Goal: Transaction & Acquisition: Purchase product/service

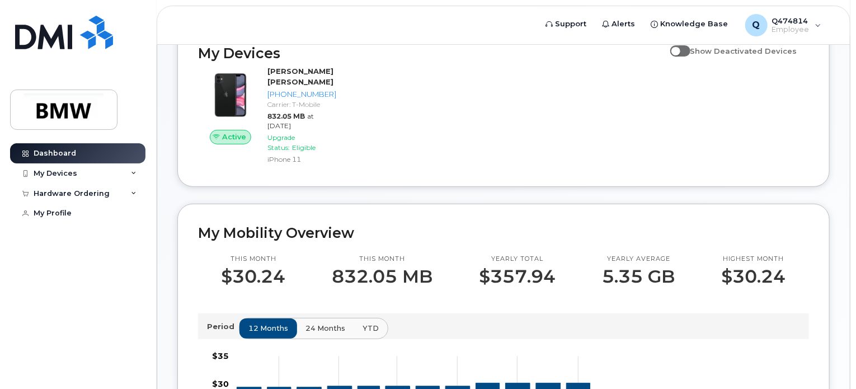
scroll to position [152, 0]
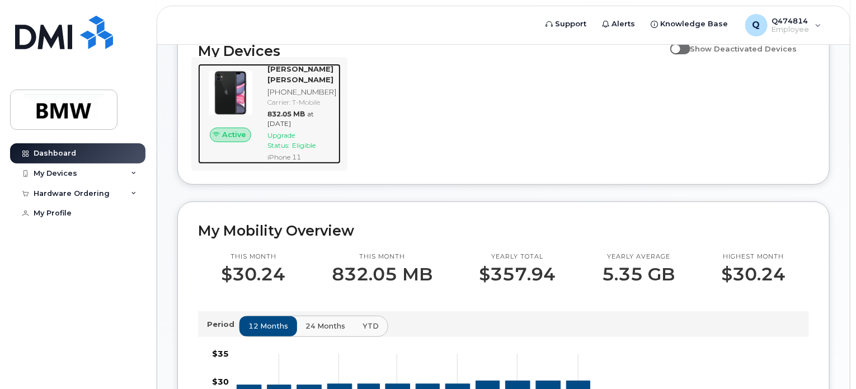
click at [290, 149] on span "Upgrade Status:" at bounding box center [280, 140] width 27 height 18
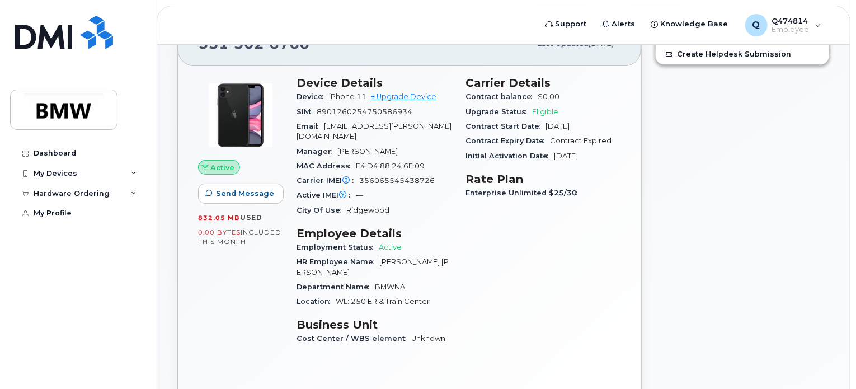
scroll to position [130, 0]
click at [132, 196] on div "Hardware Ordering" at bounding box center [77, 193] width 135 height 20
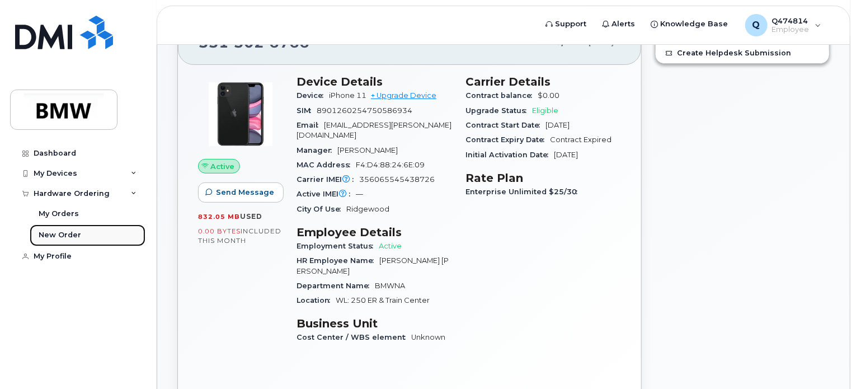
click at [70, 232] on div "New Order" at bounding box center [60, 235] width 43 height 10
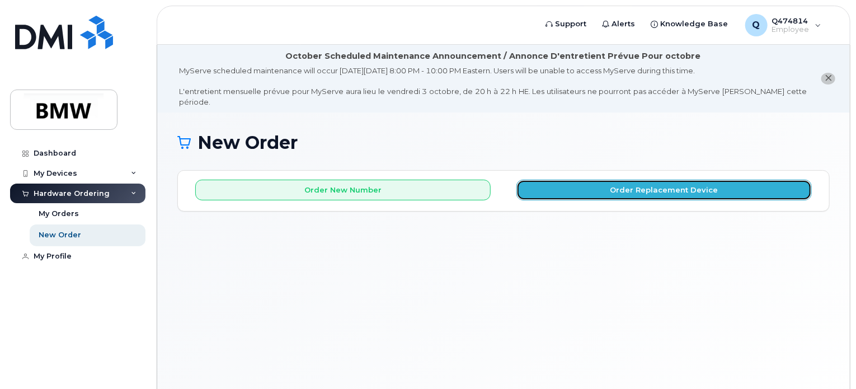
click at [633, 183] on button "Order Replacement Device" at bounding box center [663, 190] width 295 height 21
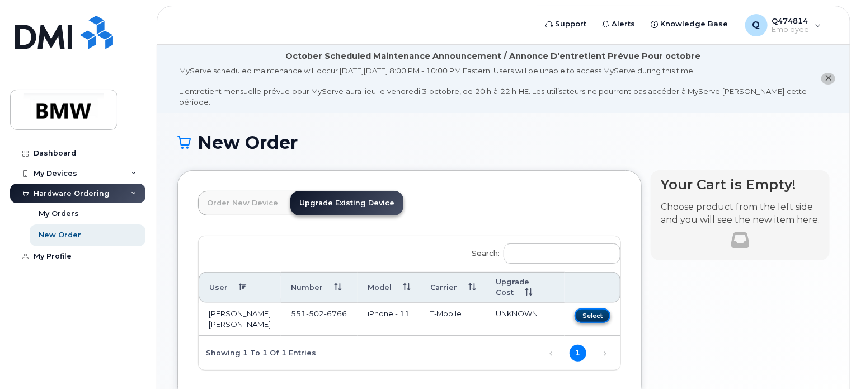
click at [591, 308] on button "Select" at bounding box center [592, 315] width 36 height 14
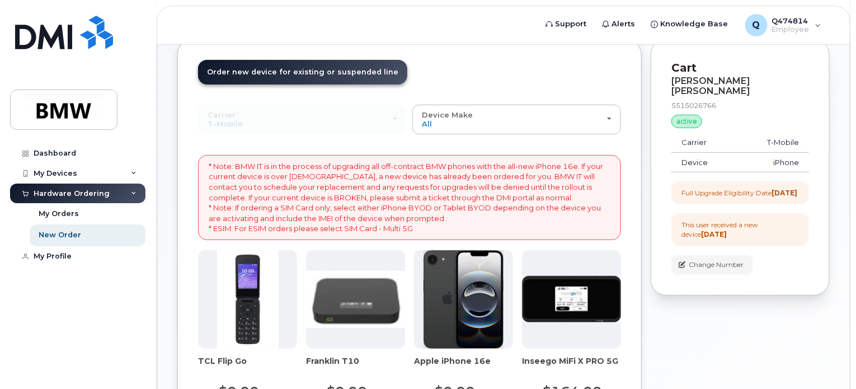
scroll to position [132, 0]
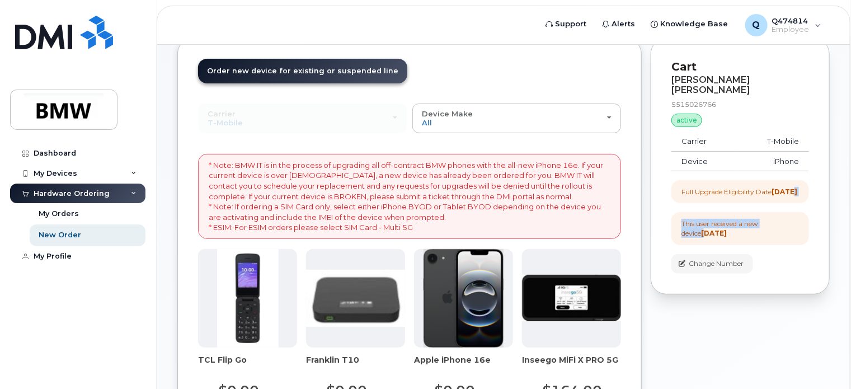
drag, startPoint x: 855, startPoint y: 162, endPoint x: 859, endPoint y: 200, distance: 38.2
click at [855, 200] on html "Support Alerts Knowledge Base Q Q474814 Employee English Français Sign out Dash…" at bounding box center [428, 320] width 856 height 904
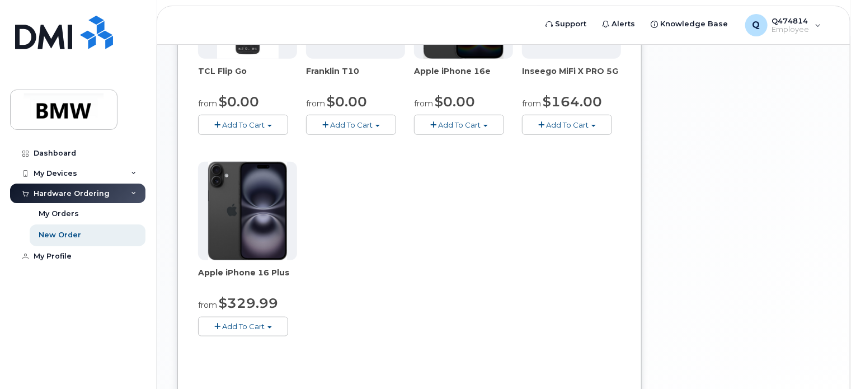
scroll to position [422, 0]
click at [248, 320] on span "Add To Cart" at bounding box center [243, 324] width 43 height 9
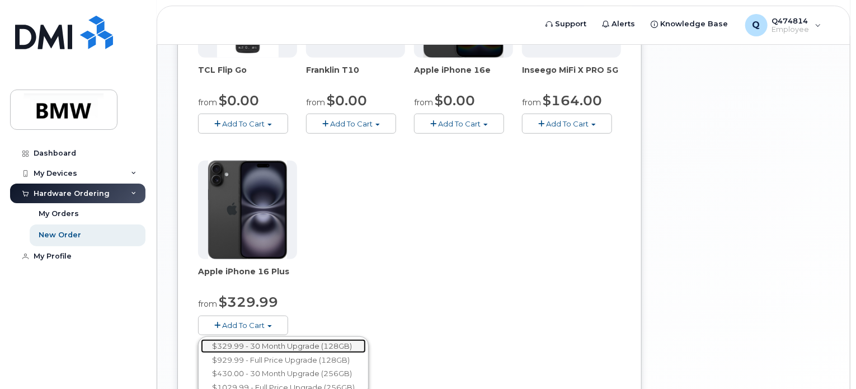
click at [246, 339] on link "$329.99 - 30 Month Upgrade (128GB)" at bounding box center [283, 346] width 165 height 14
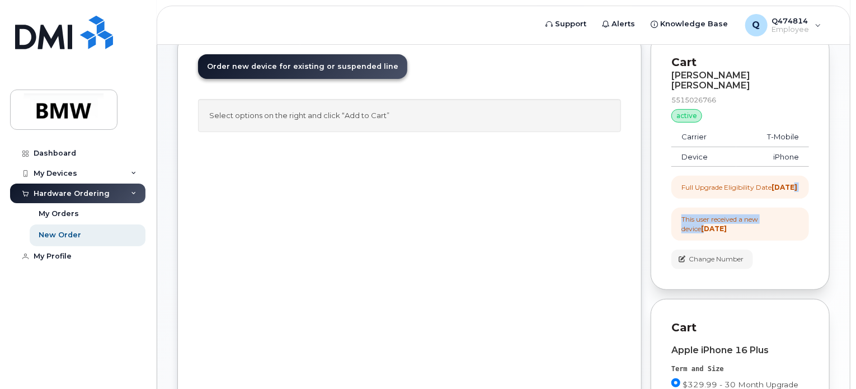
scroll to position [135, 0]
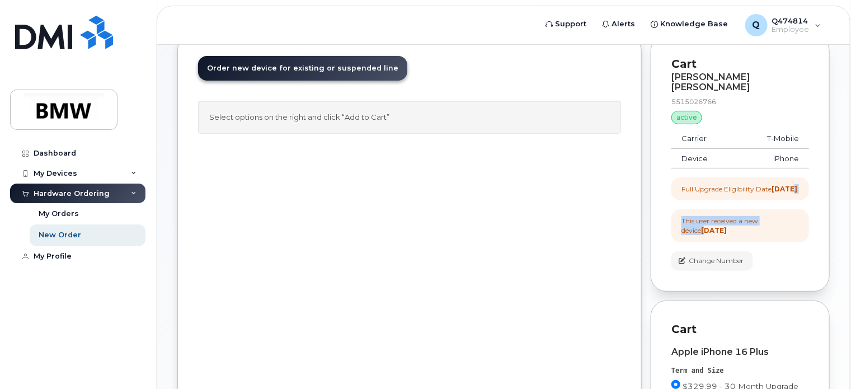
drag, startPoint x: 855, startPoint y: 114, endPoint x: 859, endPoint y: 180, distance: 66.7
click at [855, 180] on html "Support Alerts Knowledge Base Q Q474814 Employee English Français Sign out Dash…" at bounding box center [428, 257] width 856 height 785
click at [847, 187] on div "New Order × Share This Order If you want to allow others to create or edit orde…" at bounding box center [503, 296] width 692 height 637
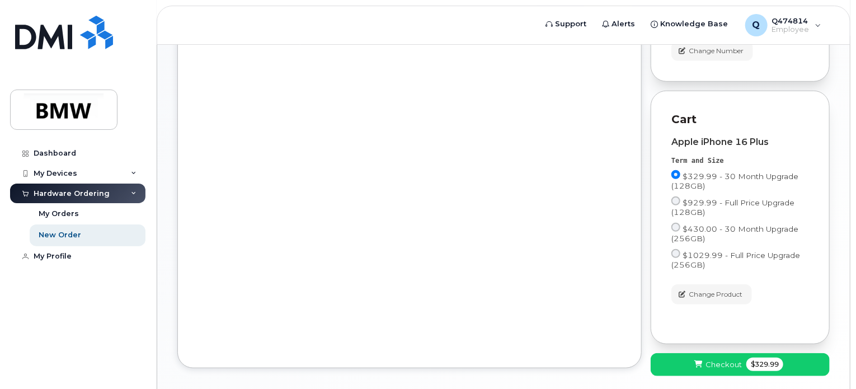
scroll to position [349, 0]
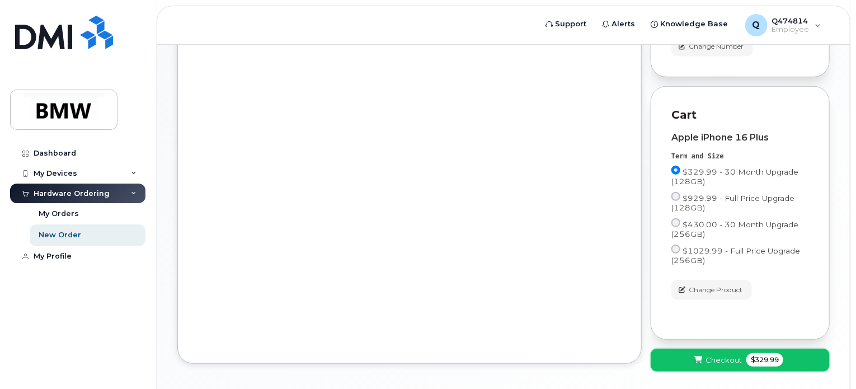
click at [732, 354] on button "Checkout $329.99" at bounding box center [739, 359] width 179 height 23
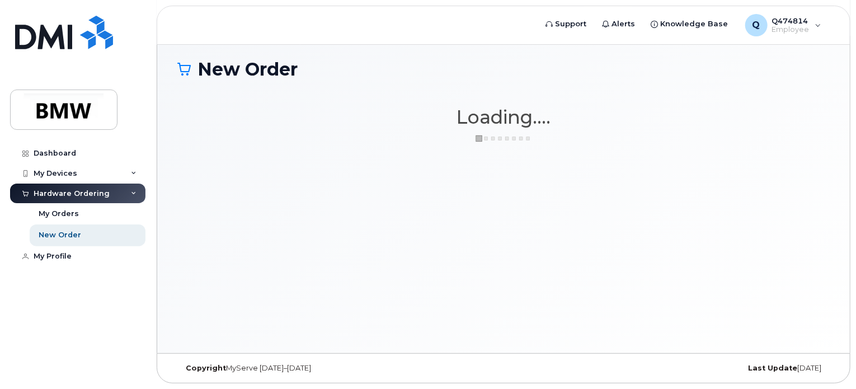
scroll to position [63, 0]
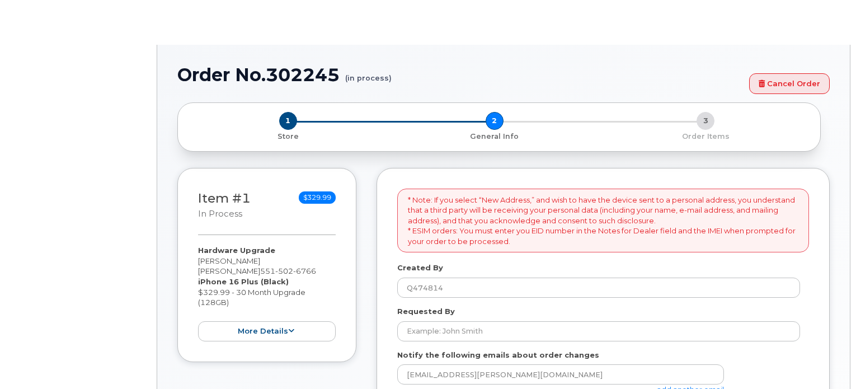
select select
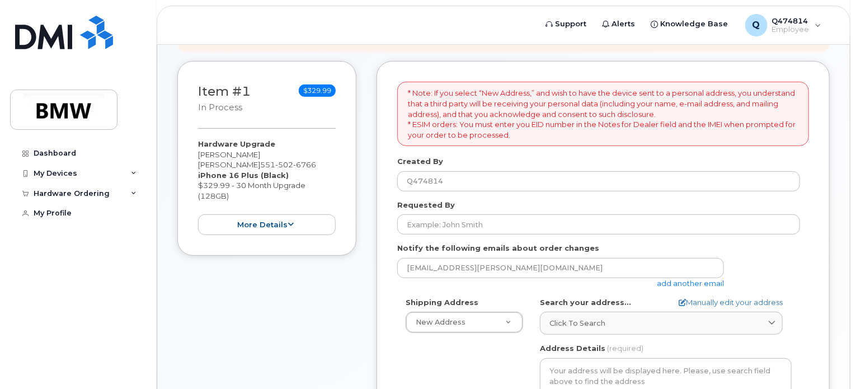
scroll to position [220, 0]
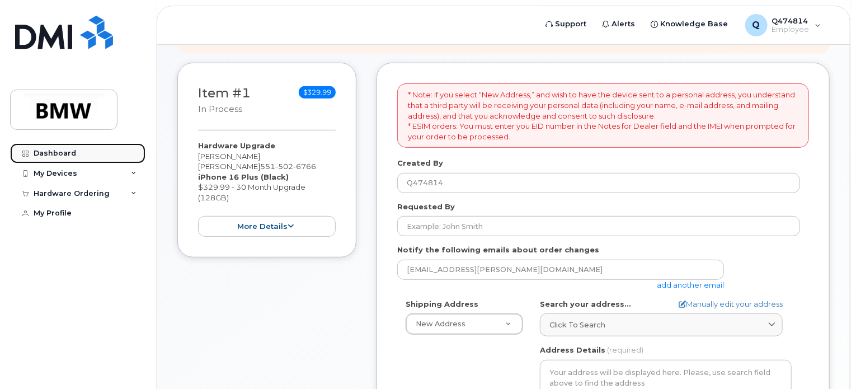
click at [71, 154] on div "Dashboard" at bounding box center [55, 153] width 43 height 9
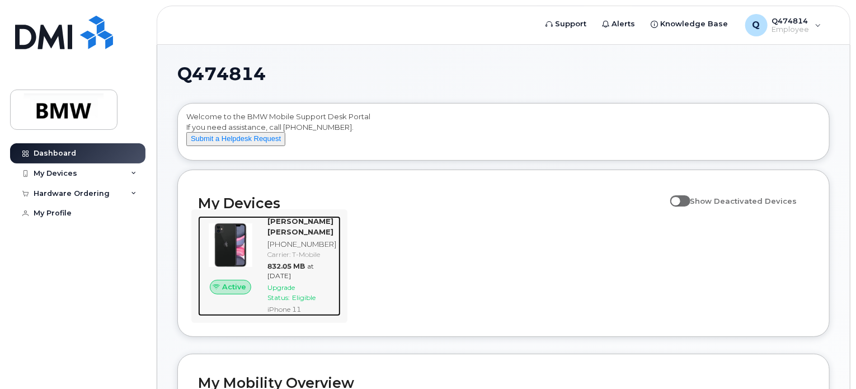
click at [304, 301] on span "Eligible" at bounding box center [303, 297] width 23 height 8
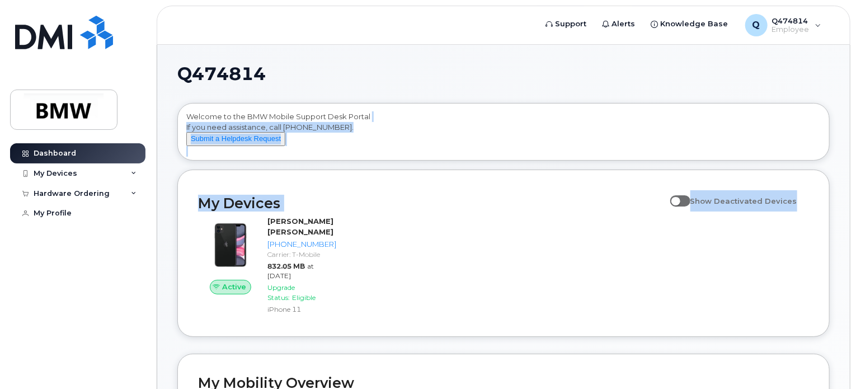
drag, startPoint x: 855, startPoint y: 111, endPoint x: 859, endPoint y: 204, distance: 92.3
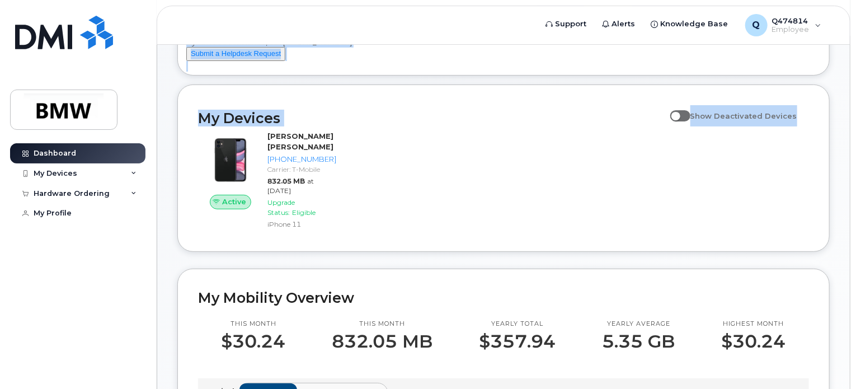
scroll to position [86, 0]
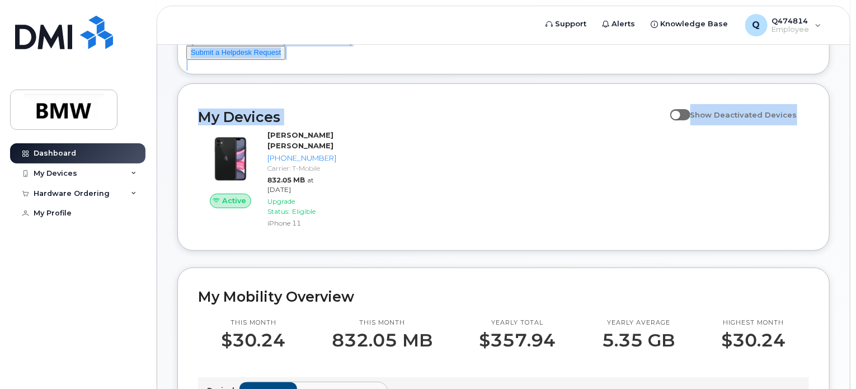
click at [679, 113] on input "Show Deactivated Devices" at bounding box center [674, 108] width 9 height 9
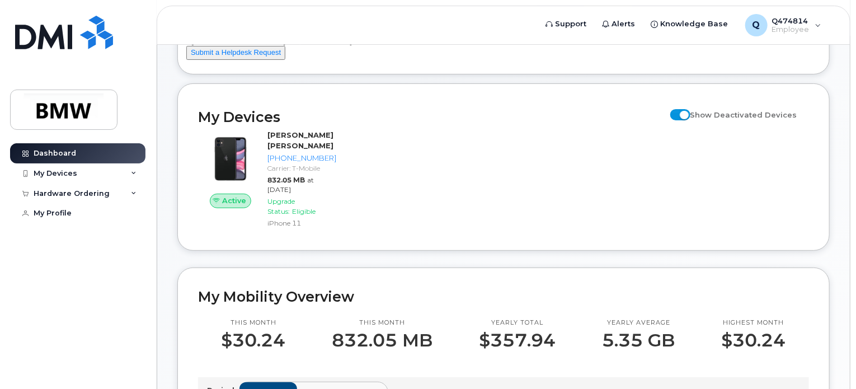
click at [685, 176] on div "Active Yun Han Hans Lee 551-502-6766 Carrier: T-Mobile 832.05 MB at Sep 01, 202…" at bounding box center [503, 180] width 624 height 114
click at [690, 120] on span at bounding box center [680, 114] width 20 height 11
click at [679, 113] on input "Show Deactivated Devices" at bounding box center [674, 108] width 9 height 9
click at [690, 120] on span at bounding box center [680, 114] width 20 height 11
click at [679, 113] on input "Show Deactivated Devices" at bounding box center [674, 108] width 9 height 9
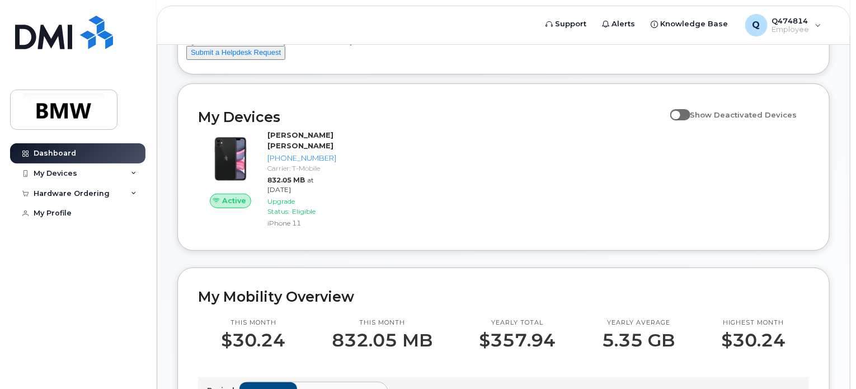
checkbox input "true"
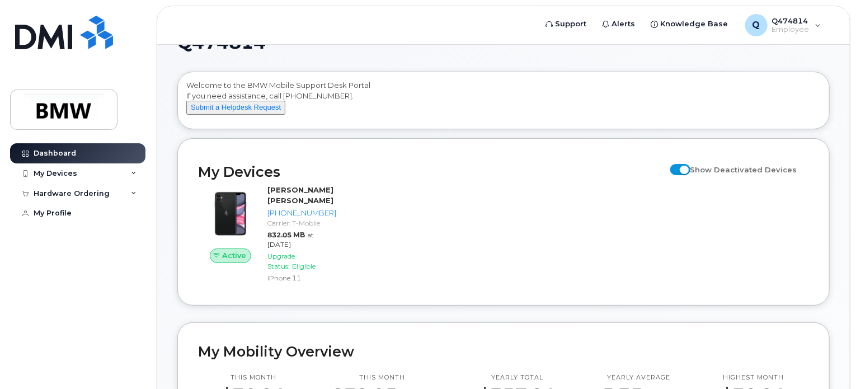
scroll to position [27, 0]
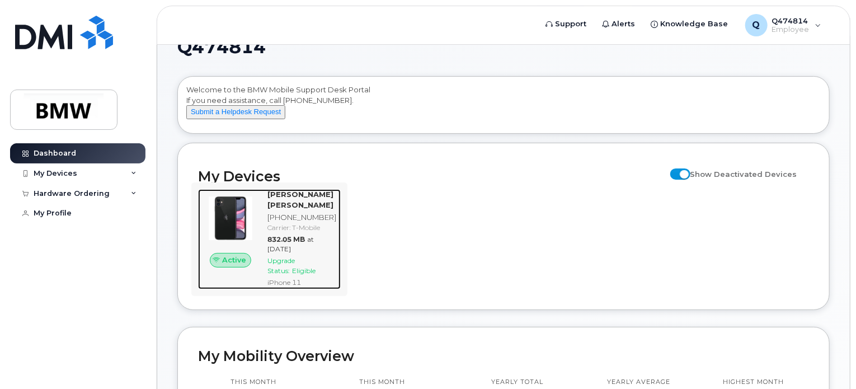
click at [295, 274] on span "Upgrade Status:" at bounding box center [280, 265] width 27 height 18
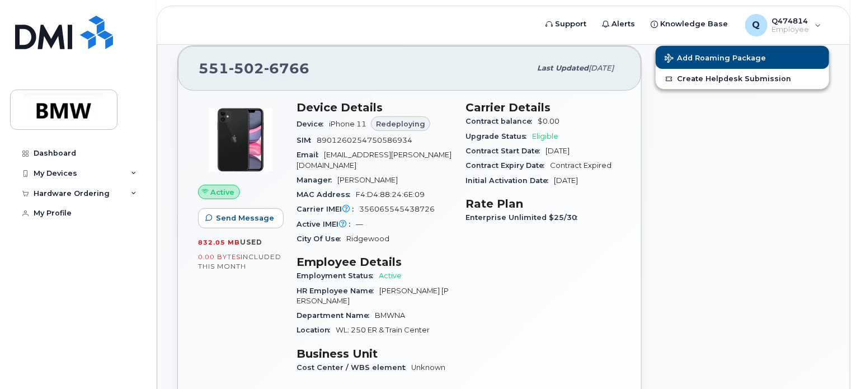
scroll to position [94, 0]
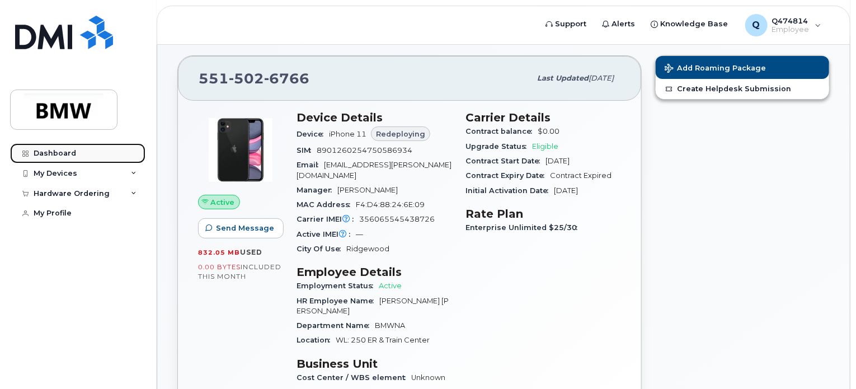
click at [68, 154] on div "Dashboard" at bounding box center [55, 153] width 43 height 9
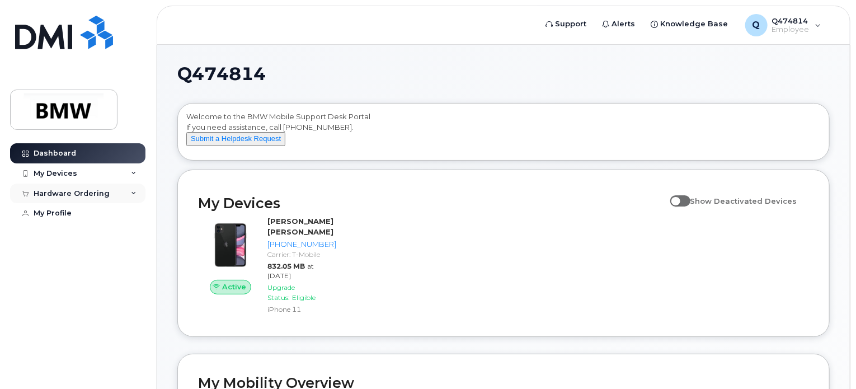
click at [133, 194] on icon at bounding box center [134, 194] width 6 height 6
click at [70, 212] on div "My Orders" at bounding box center [59, 214] width 40 height 10
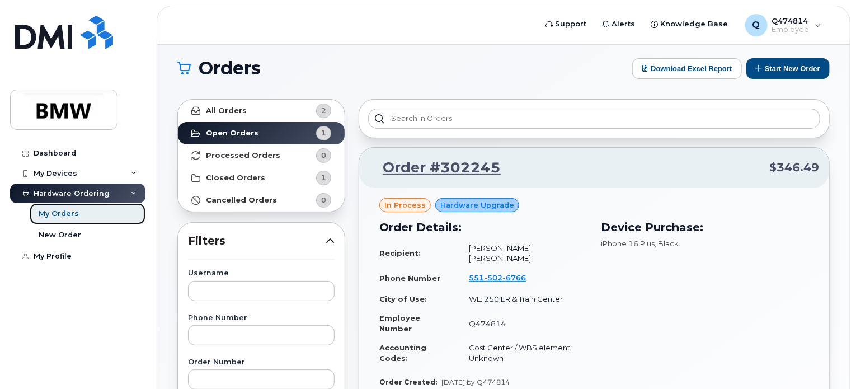
scroll to position [7, 0]
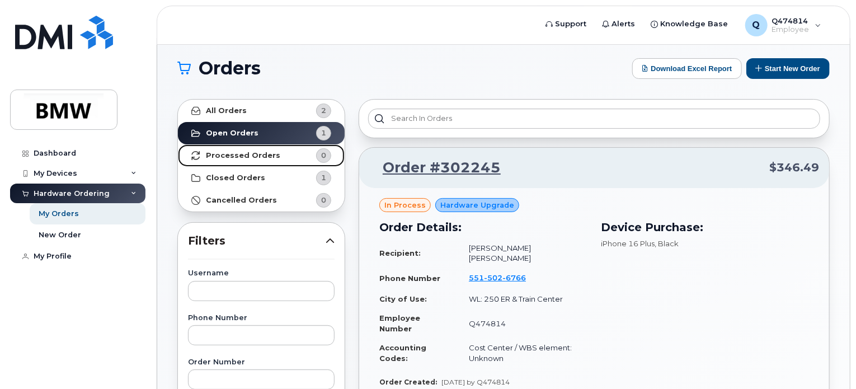
click at [267, 151] on strong "Processed Orders" at bounding box center [243, 155] width 74 height 9
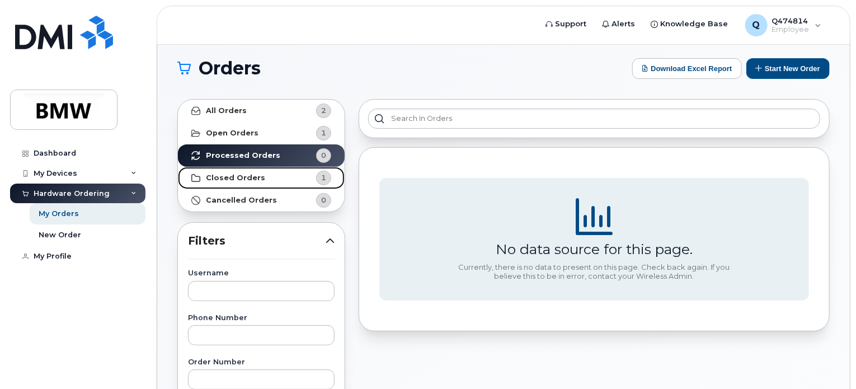
click at [261, 176] on link "Closed Orders 1" at bounding box center [261, 178] width 167 height 22
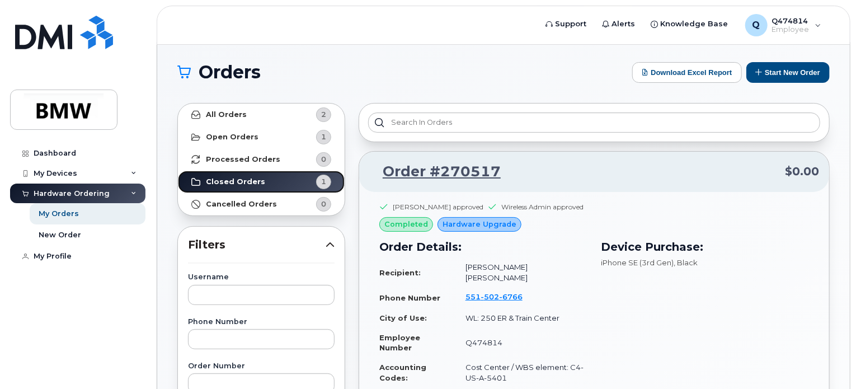
scroll to position [1, 0]
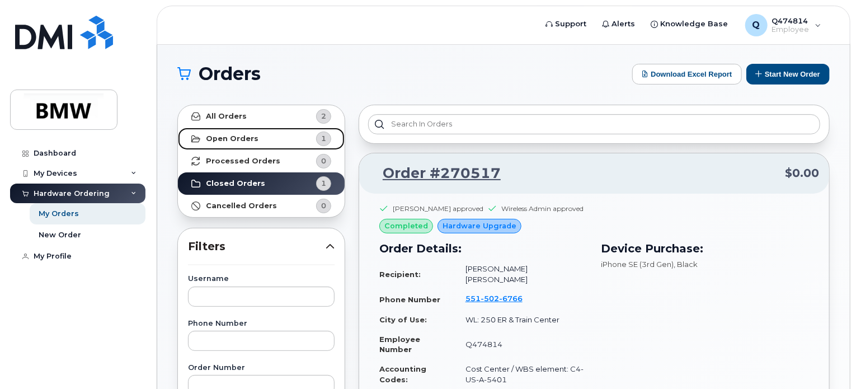
click at [249, 138] on strong "Open Orders" at bounding box center [232, 138] width 53 height 9
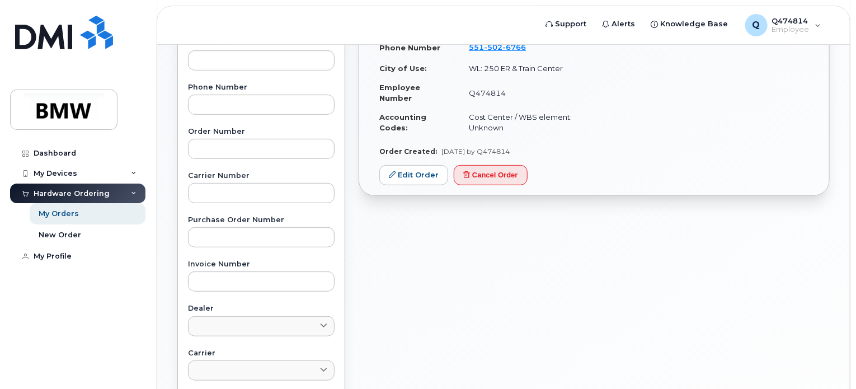
scroll to position [232, 0]
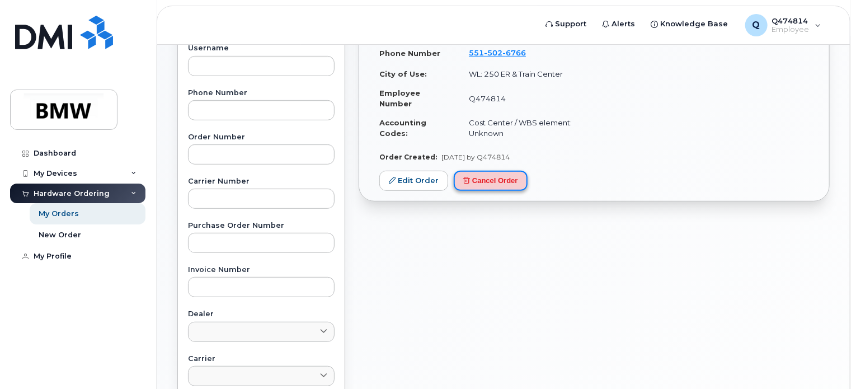
click at [496, 172] on button "Cancel Order" at bounding box center [491, 181] width 74 height 21
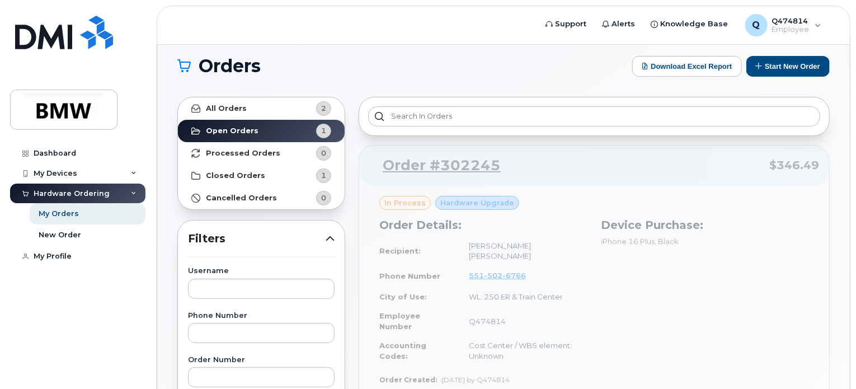
scroll to position [0, 0]
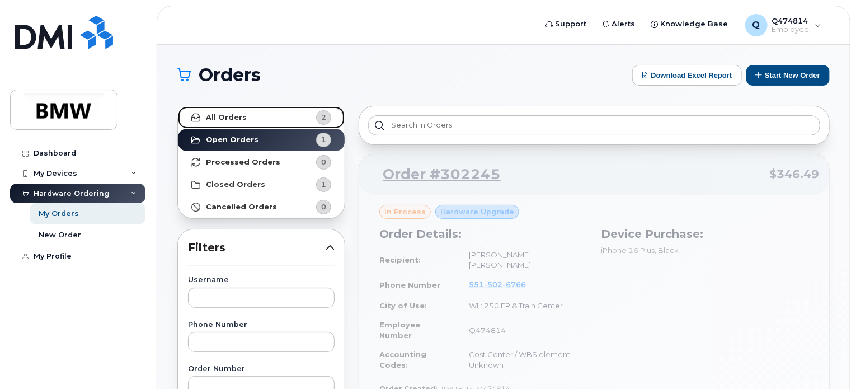
click at [219, 113] on strong "All Orders" at bounding box center [226, 117] width 41 height 9
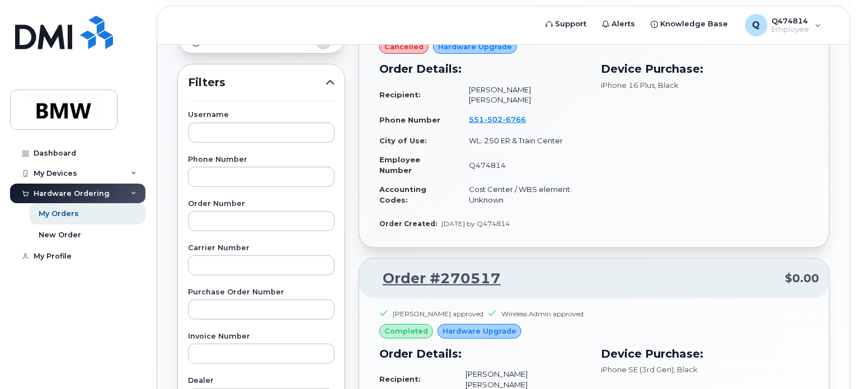
scroll to position [140, 0]
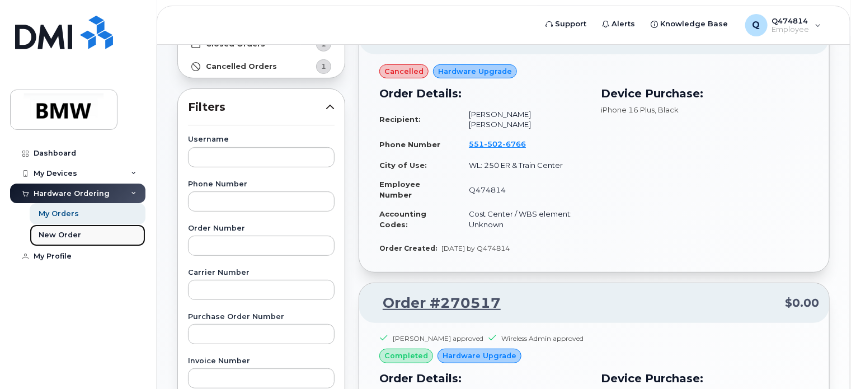
click at [57, 237] on div "New Order" at bounding box center [60, 235] width 43 height 10
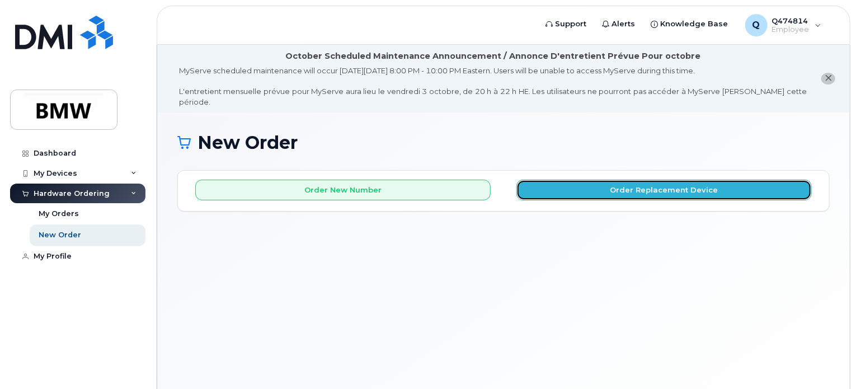
click at [650, 180] on button "Order Replacement Device" at bounding box center [663, 190] width 295 height 21
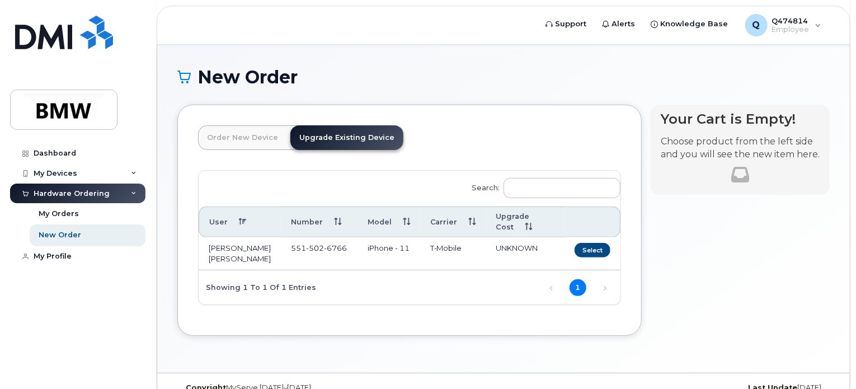
scroll to position [69, 0]
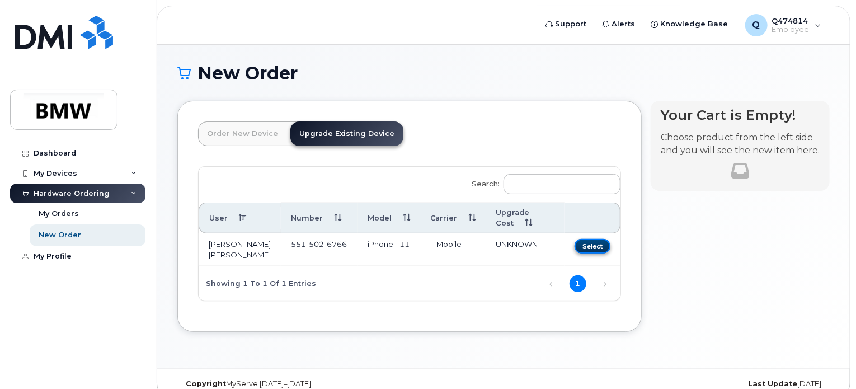
click at [591, 239] on button "Select" at bounding box center [592, 246] width 36 height 14
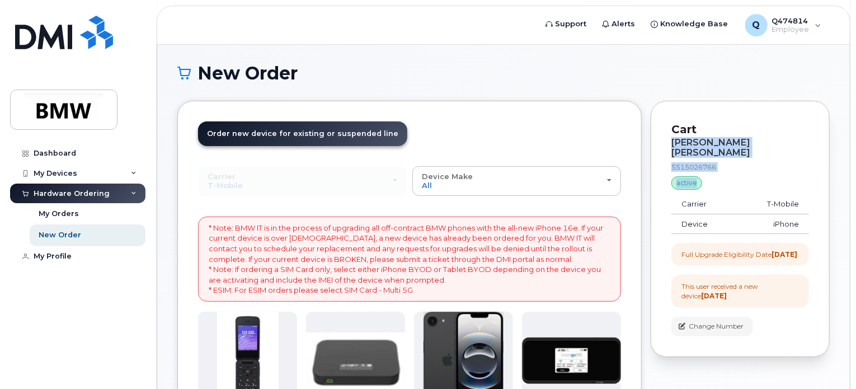
drag, startPoint x: 855, startPoint y: 107, endPoint x: 859, endPoint y: 173, distance: 66.1
click at [855, 173] on html "Support Alerts Knowledge Base Q Q474814 Employee English Français Sign out Dash…" at bounding box center [428, 383] width 856 height 904
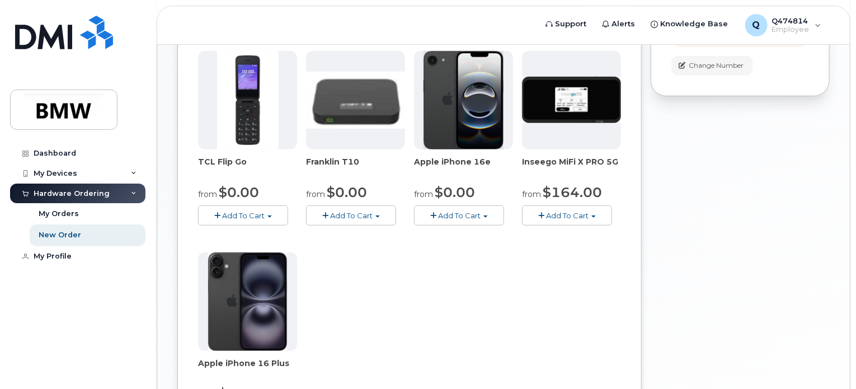
scroll to position [328, 0]
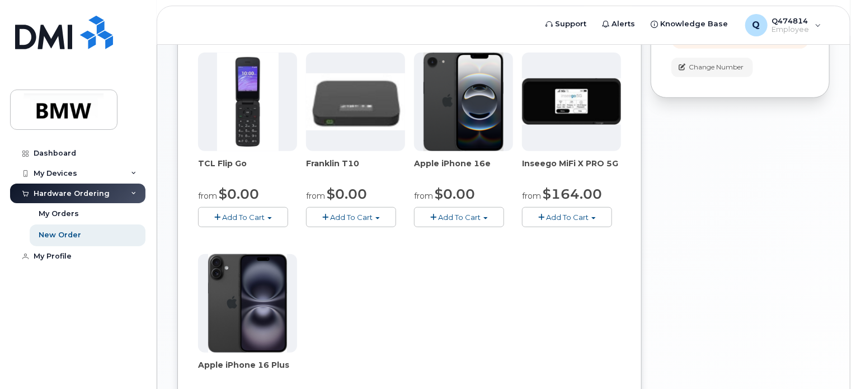
click at [782, 194] on div "Your Cart is Empty! Choose product from the left side and you will see the new …" at bounding box center [739, 181] width 179 height 678
click at [722, 207] on div "Your Cart is Empty! Choose product from the left side and you will see the new …" at bounding box center [739, 181] width 179 height 678
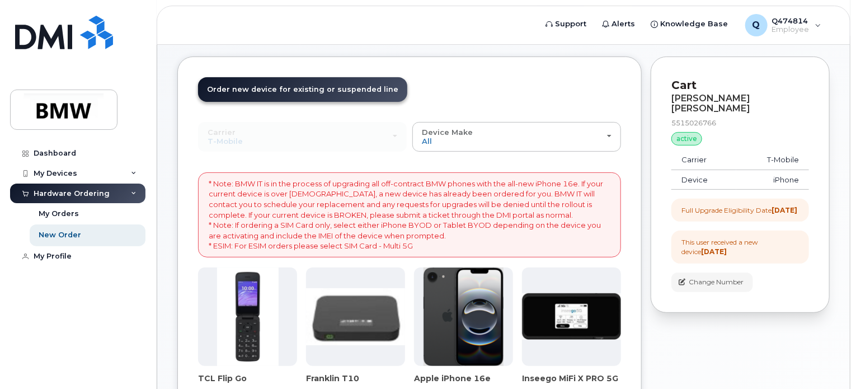
scroll to position [116, 0]
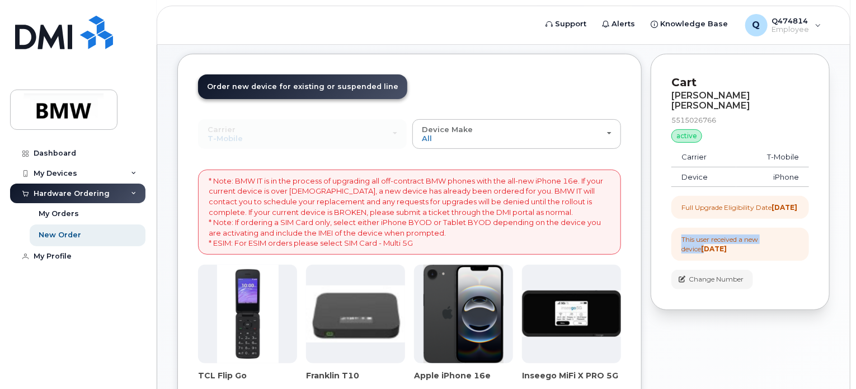
drag, startPoint x: 855, startPoint y: 194, endPoint x: 859, endPoint y: 226, distance: 32.1
click at [855, 226] on html "Support Alerts Knowledge Base Q Q474814 Employee English Français Sign out Dash…" at bounding box center [428, 336] width 856 height 904
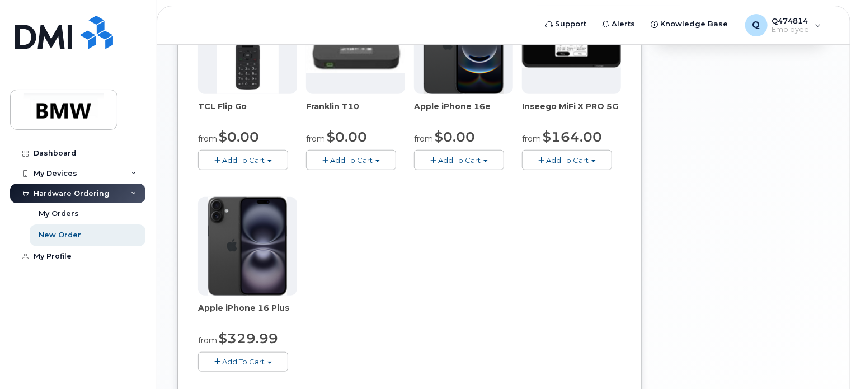
scroll to position [381, 0]
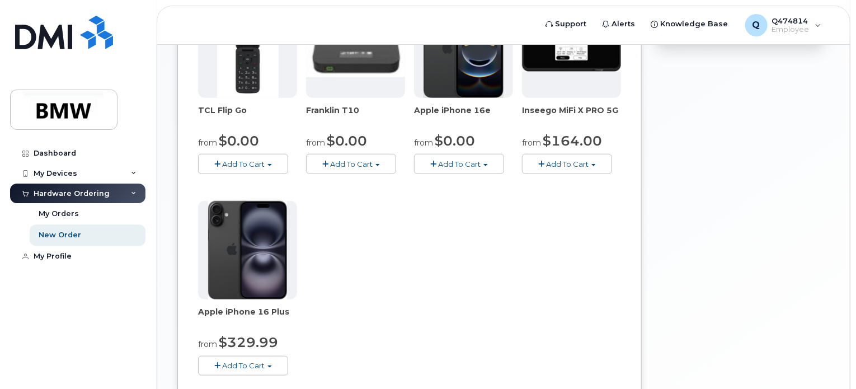
click at [245, 361] on span "Add To Cart" at bounding box center [243, 365] width 43 height 9
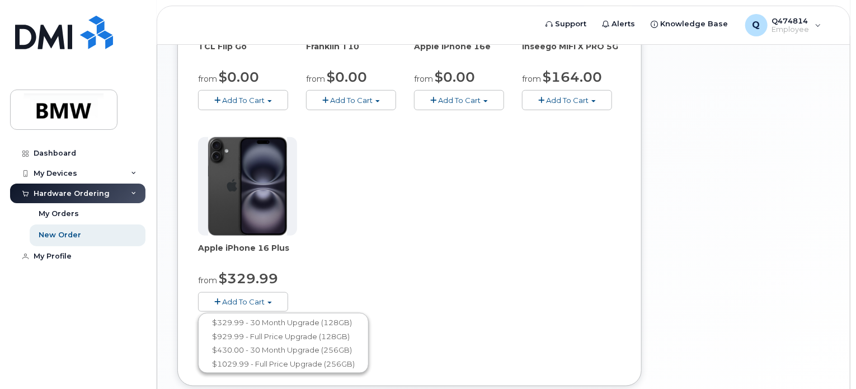
scroll to position [451, 0]
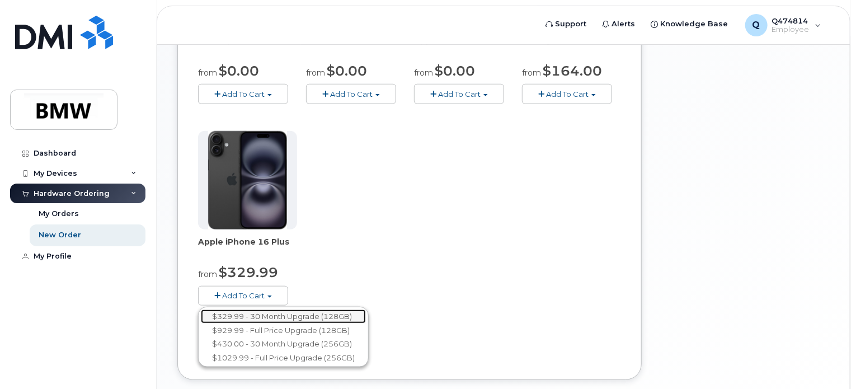
click at [249, 309] on link "$329.99 - 30 Month Upgrade (128GB)" at bounding box center [283, 316] width 165 height 14
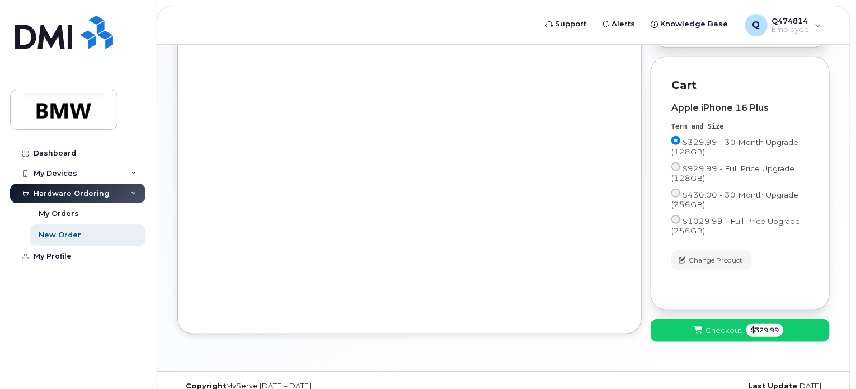
scroll to position [384, 0]
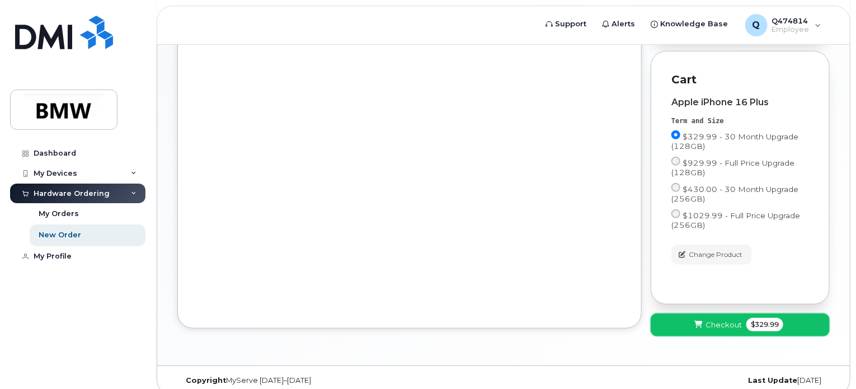
click at [709, 319] on span "Checkout" at bounding box center [723, 324] width 36 height 11
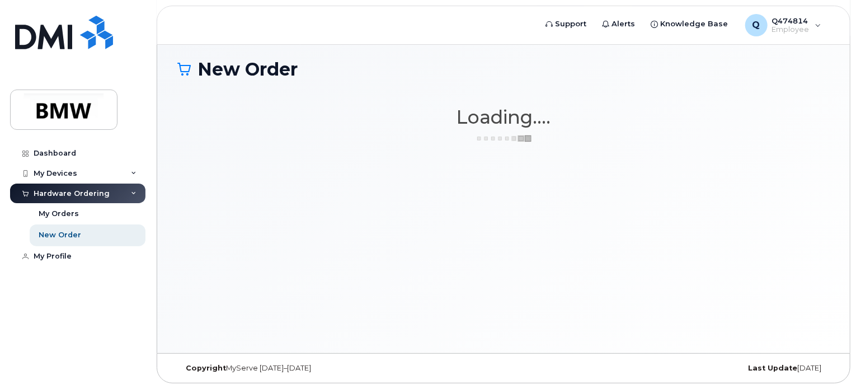
scroll to position [63, 0]
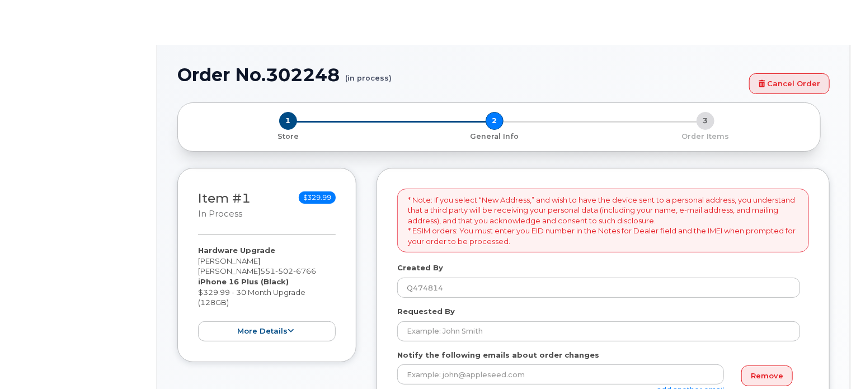
select select
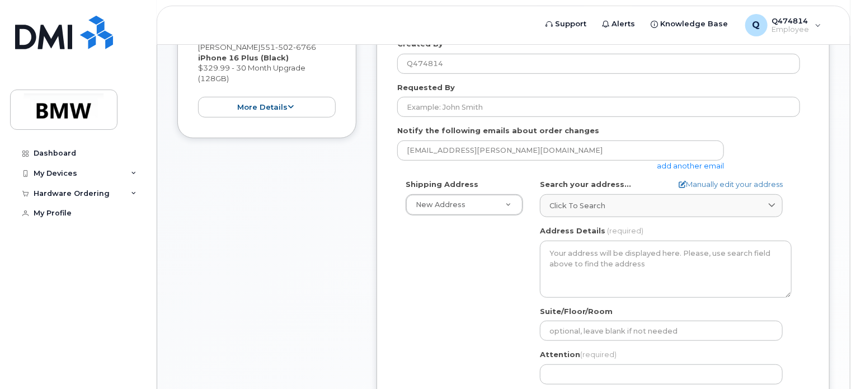
click at [855, 239] on html "Support Alerts Knowledge Base Q Q474814 Employee English Français Sign out Dash…" at bounding box center [428, 261] width 856 height 1067
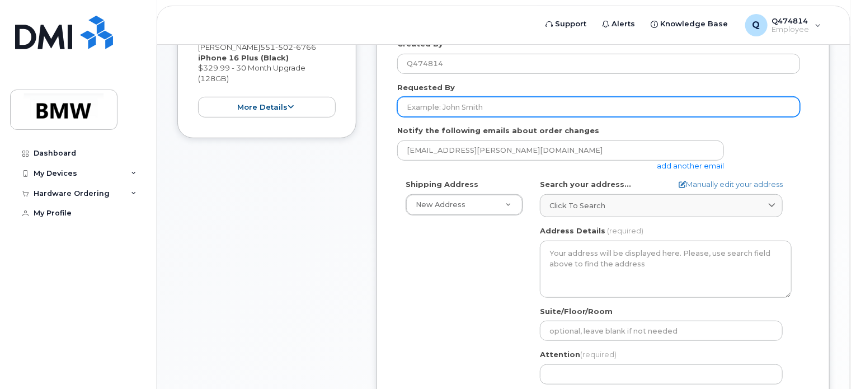
scroll to position [329, 0]
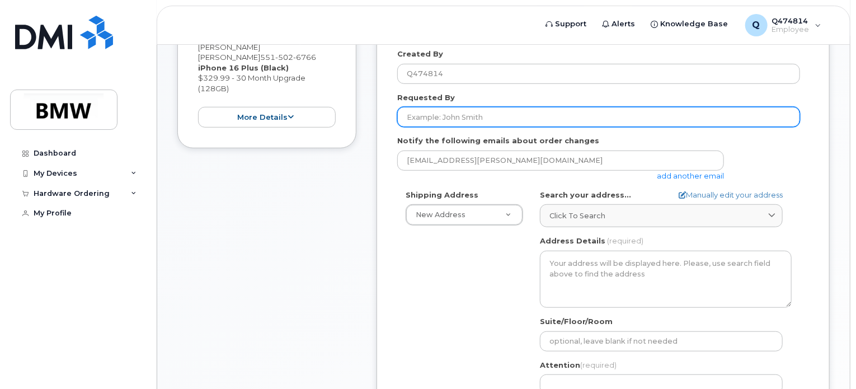
click at [464, 107] on input "Requested By" at bounding box center [598, 117] width 403 height 20
type input "h"
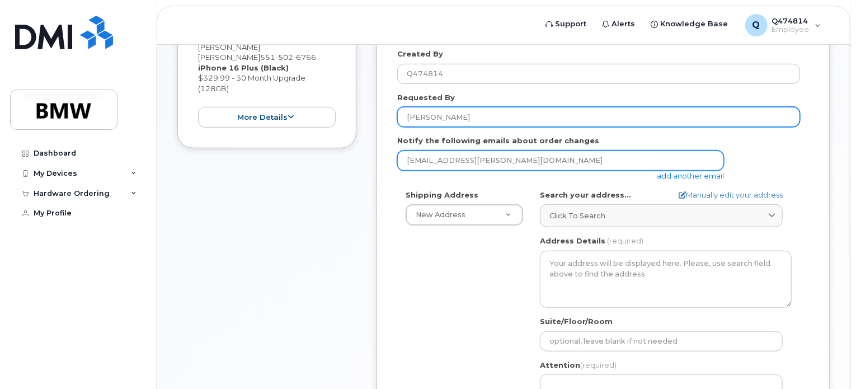
type input "[PERSON_NAME]"
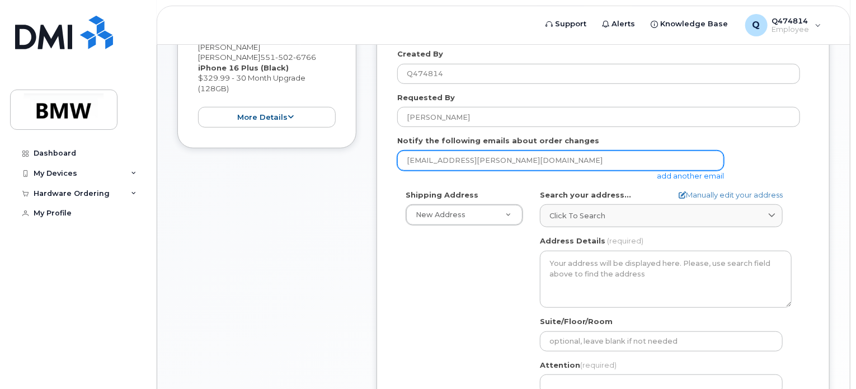
click at [452, 155] on input "[EMAIL_ADDRESS][PERSON_NAME][DOMAIN_NAME]" at bounding box center [560, 160] width 327 height 20
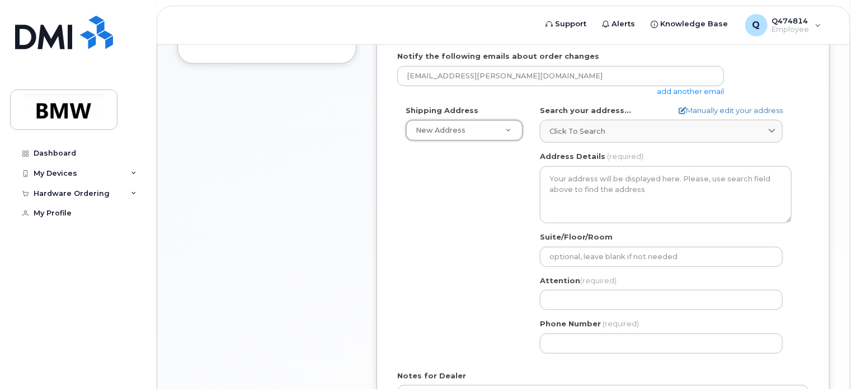
scroll to position [412, 0]
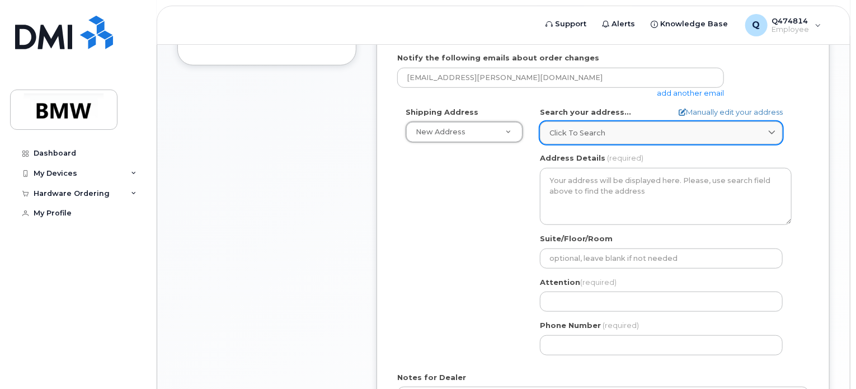
click at [767, 128] on span at bounding box center [771, 133] width 11 height 11
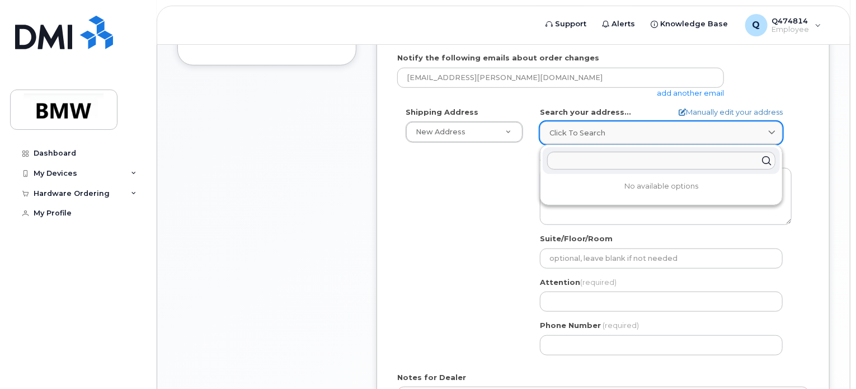
click at [767, 128] on span at bounding box center [771, 133] width 11 height 11
click at [490, 185] on div "Shipping Address New Address New Address BMW MC Plant BMW North America Financi…" at bounding box center [598, 235] width 403 height 257
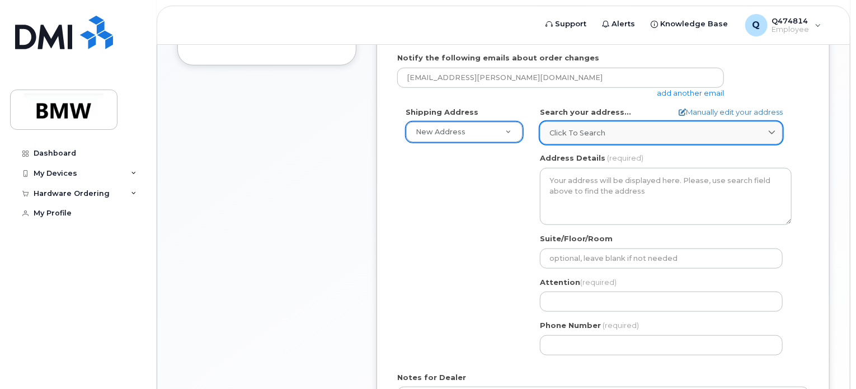
drag, startPoint x: 506, startPoint y: 122, endPoint x: 554, endPoint y: 129, distance: 48.6
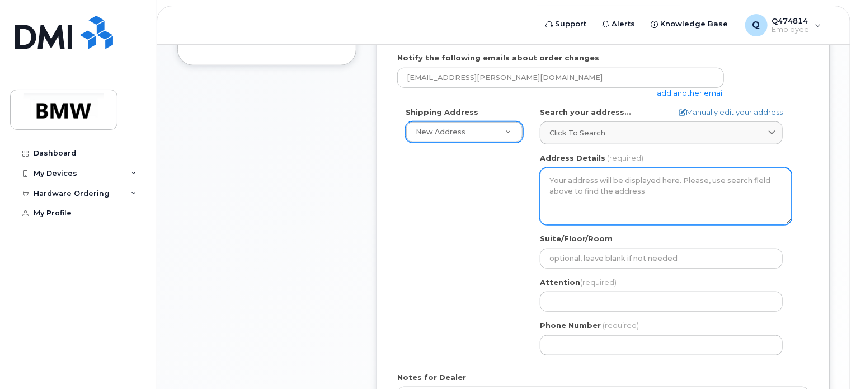
click at [600, 168] on textarea "Address Details" at bounding box center [666, 196] width 252 height 57
click at [593, 168] on textarea "Address Details" at bounding box center [666, 196] width 252 height 57
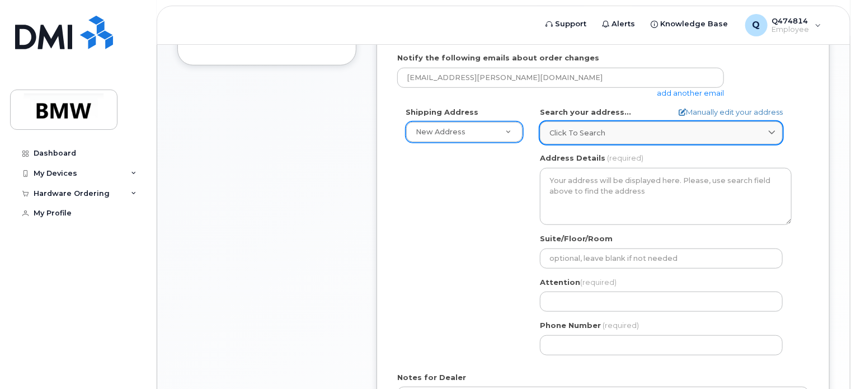
click at [598, 121] on link "Click to search" at bounding box center [661, 132] width 243 height 23
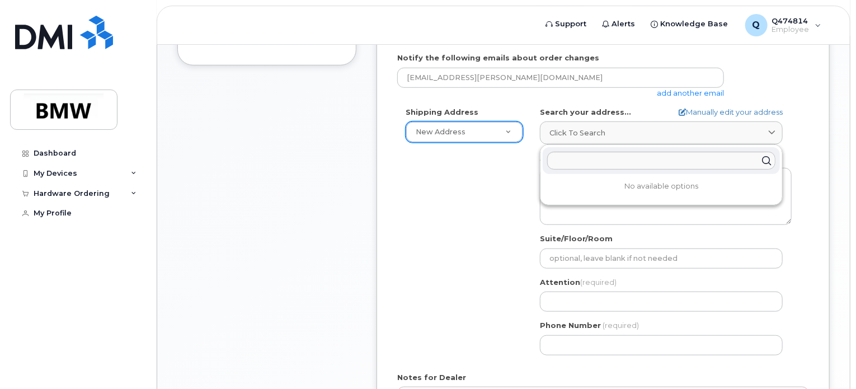
click at [485, 224] on div "Shipping Address New Address New Address BMW MC Plant BMW North America Financi…" at bounding box center [598, 235] width 403 height 257
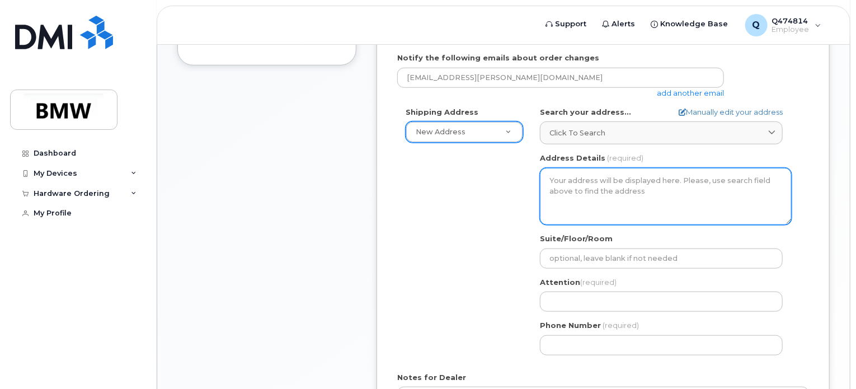
click at [597, 178] on textarea "Address Details" at bounding box center [666, 196] width 252 height 57
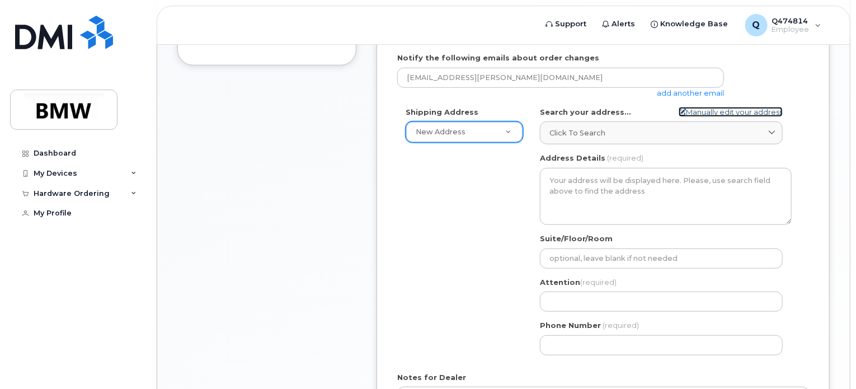
click at [686, 107] on link "Manually edit your address" at bounding box center [730, 112] width 104 height 11
select select
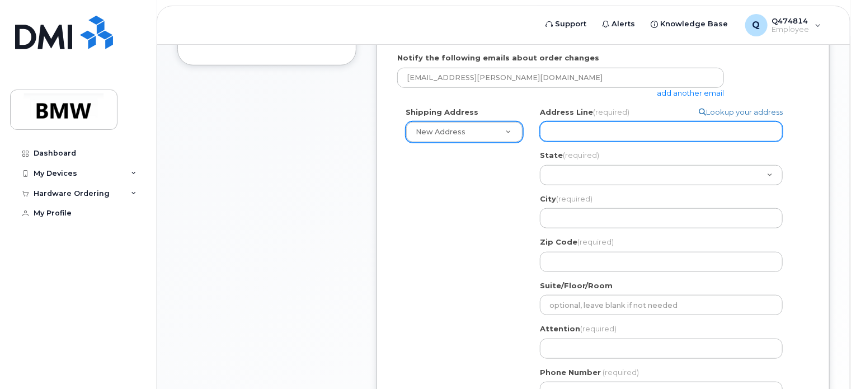
click at [653, 121] on input "Address Line (required)" at bounding box center [661, 131] width 243 height 20
select select
type input "3"
select select
type input "38"
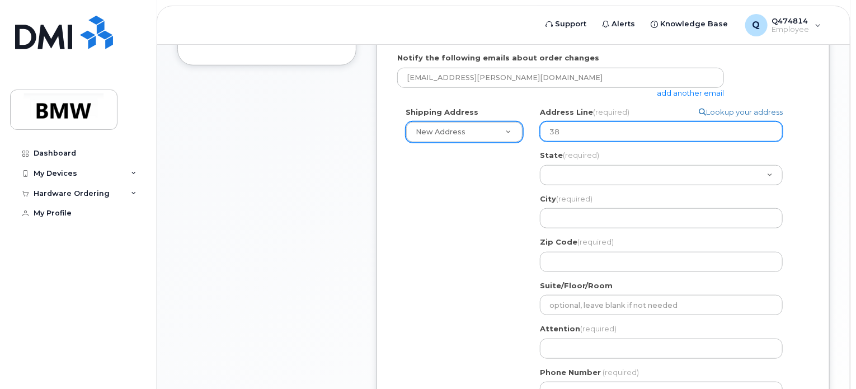
select select
type input "389"
select select
type input "389 W"
select select
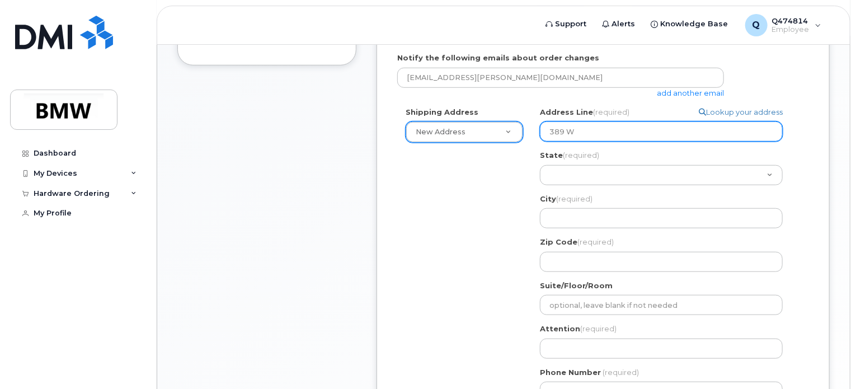
type input "389 Wa"
select select
type input "389 Was"
select select
type input "389 Wash"
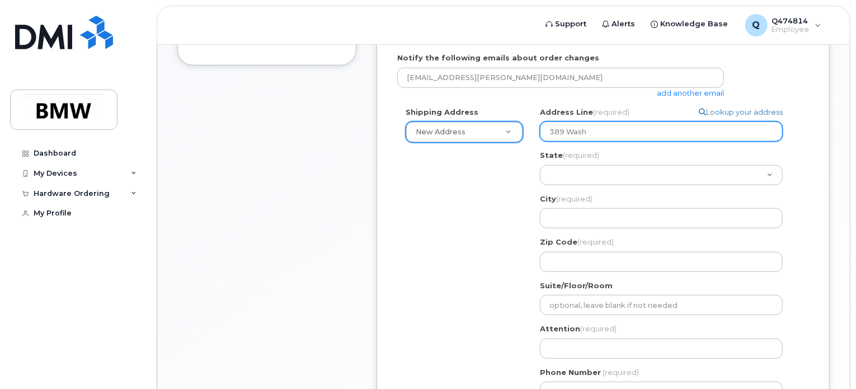
select select
type input "389 Washi"
select select
type input "389 Washin"
select select
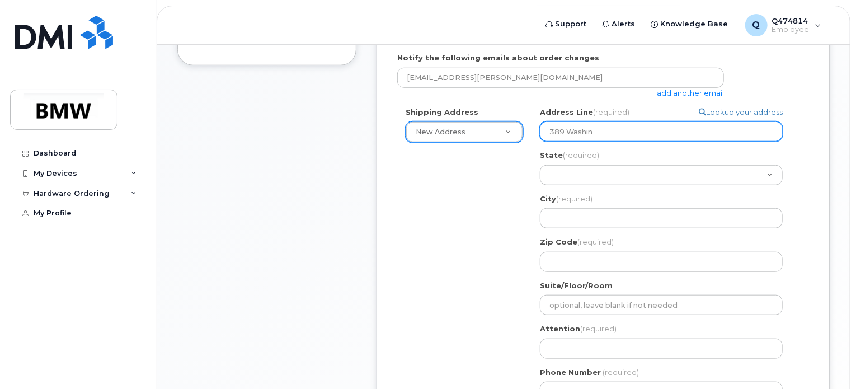
type input "389 Washing"
select select
type input "389 Washingt"
select select
type input "389 Washingto"
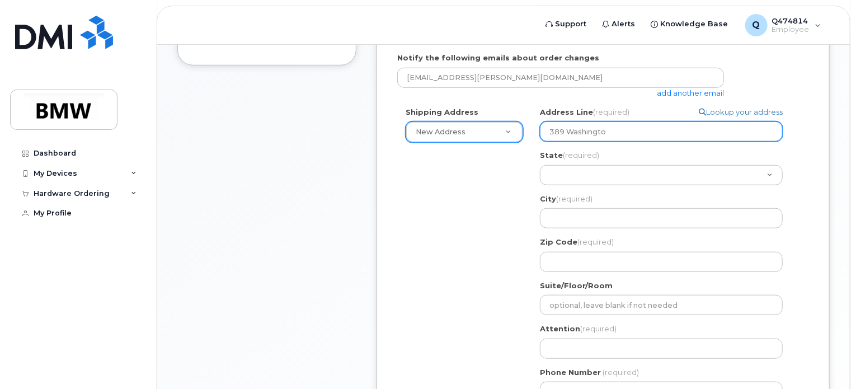
select select
type input "389 Washington"
select select
type input "389 Washington S"
select select
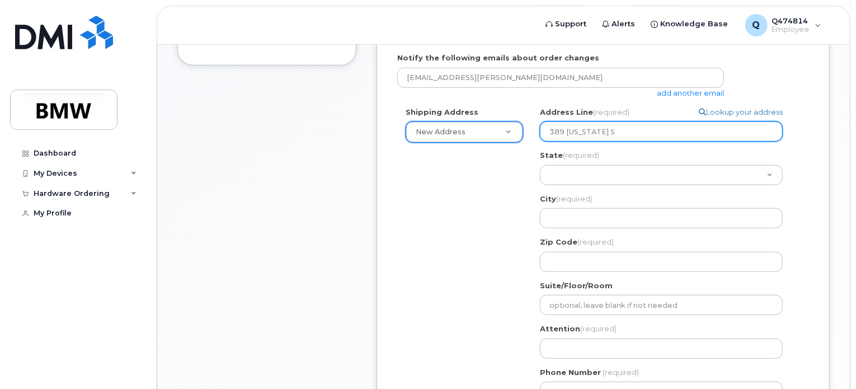
type input "389 Washington St"
select select
type input "389 Washington St,"
select select
type input "389 Washington St, A"
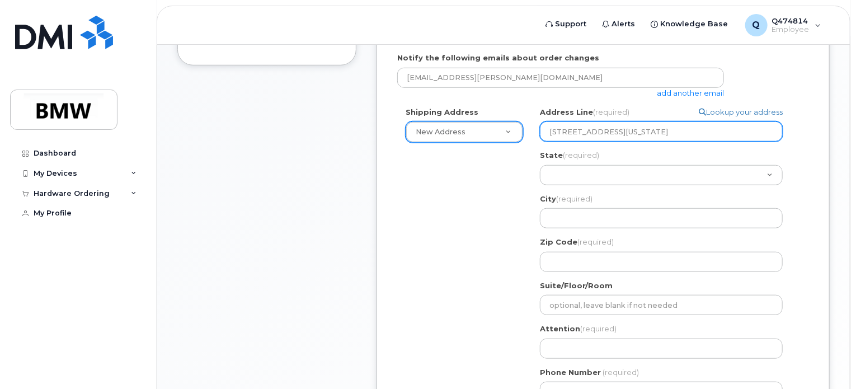
select select
type input "389 Washington St, AP"
select select
type input "389 Washington St, APT"
select select
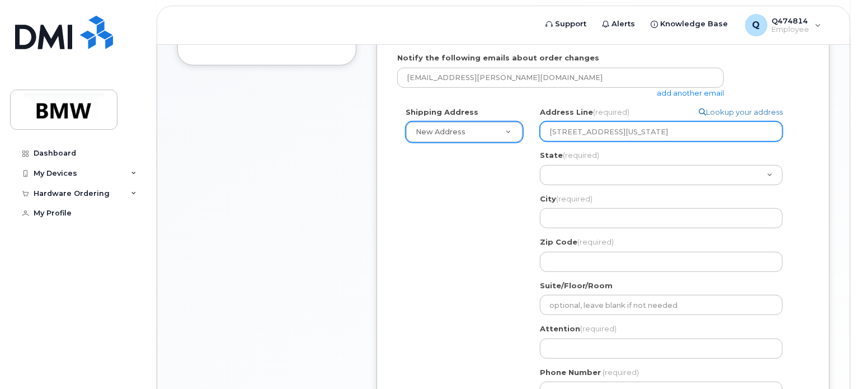
type input "389 Washington St, APT 1"
select select
type input "389 Washington St, APT 10"
select select
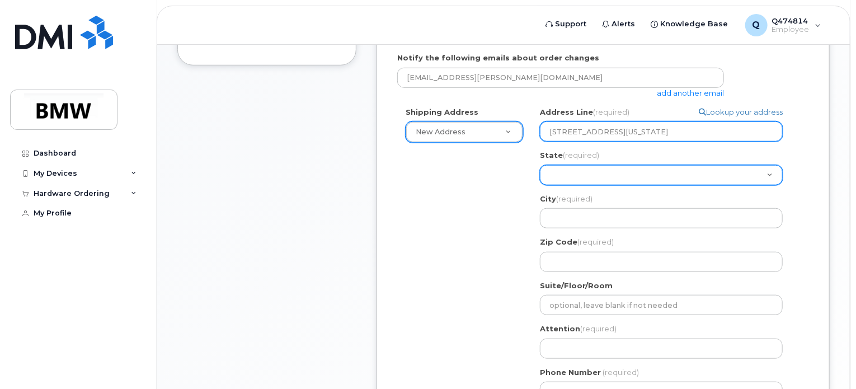
type input "389 Washington St, APT 10B"
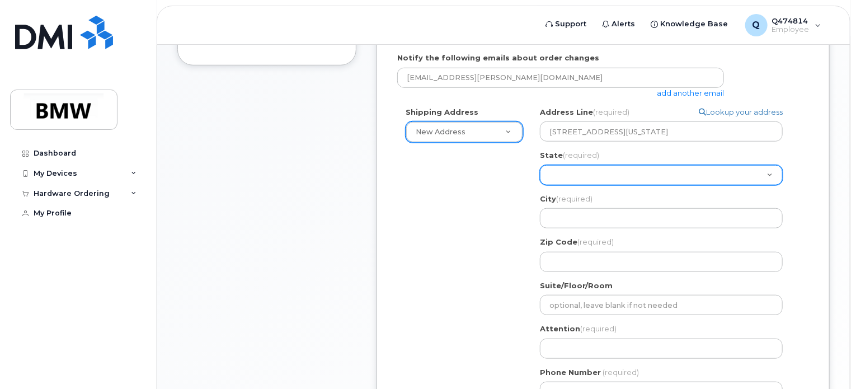
click at [664, 165] on select "Alabama Alaska American Samoa Arizona Arkansas California Colorado Connecticut …" at bounding box center [661, 175] width 243 height 20
select select "NJ"
click at [540, 165] on select "Alabama Alaska American Samoa Arizona Arkansas California Colorado Connecticut …" at bounding box center [661, 175] width 243 height 20
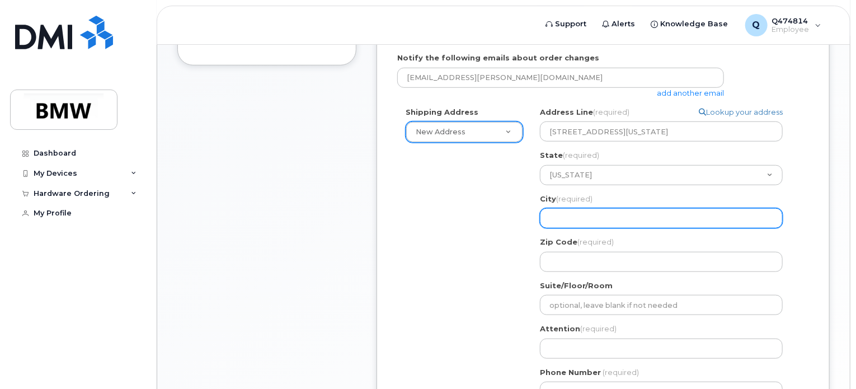
click at [631, 208] on input "City (required)" at bounding box center [661, 218] width 243 height 20
select select
type input "J"
select select
type input "Je"
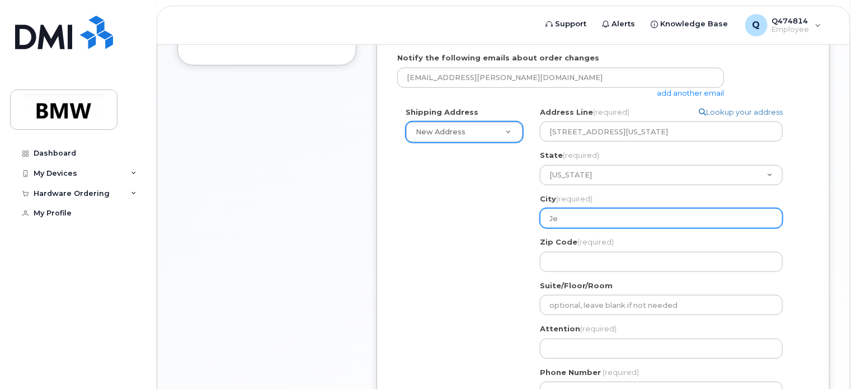
select select
type input "Jer"
select select
type input "Jers"
select select
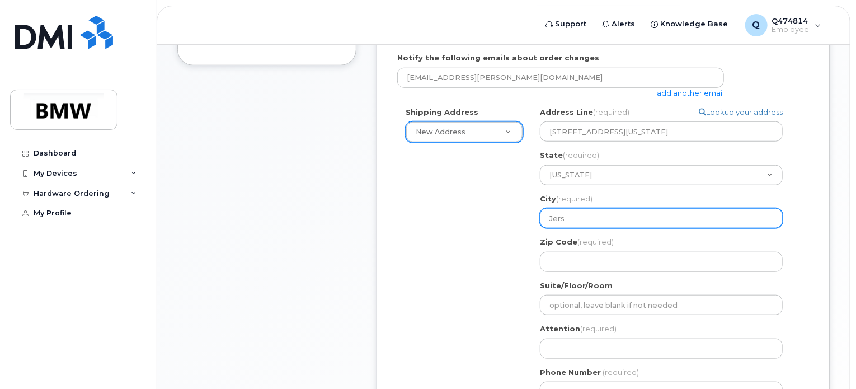
type input "Jerse"
select select
type input "Jersey"
select select
type input "Jersey C"
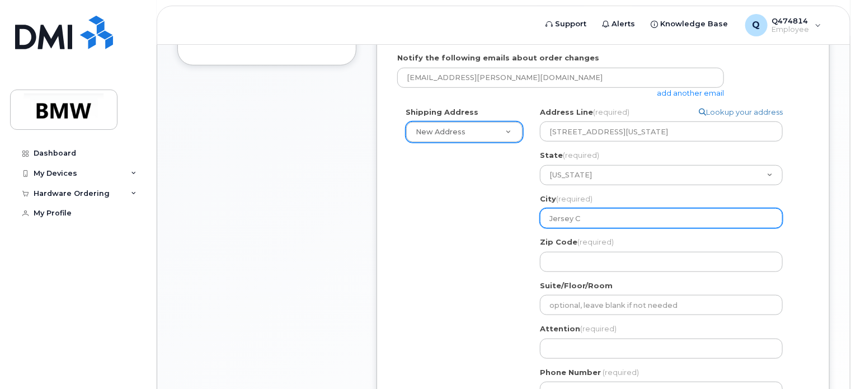
select select
type input "Jersey Ci"
select select
type input "Jersey Cit"
select select
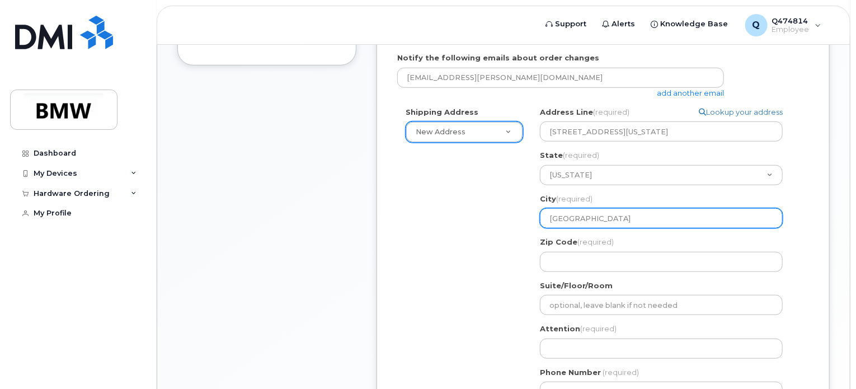
type input "Jersey City"
select select
type input "0"
select select
type input "07"
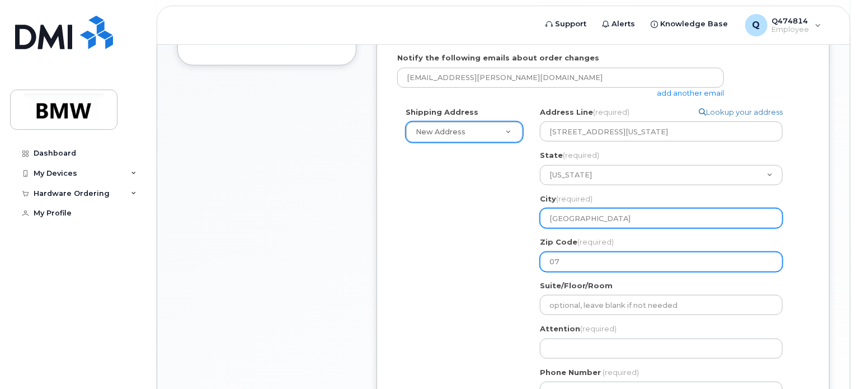
select select
type input "073"
select select
type input "0730"
select select
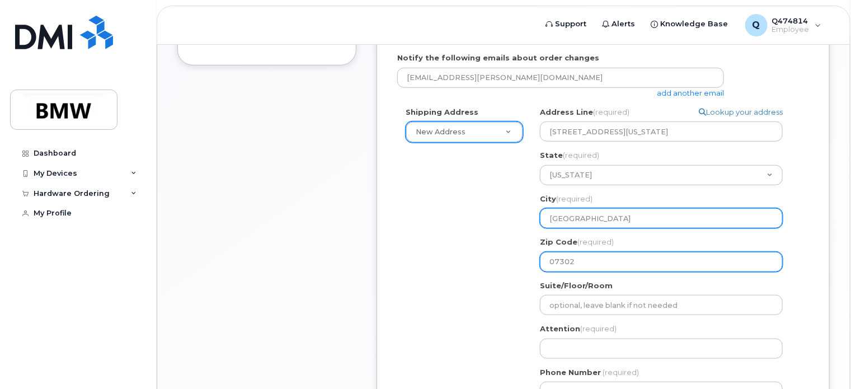
type input "07302"
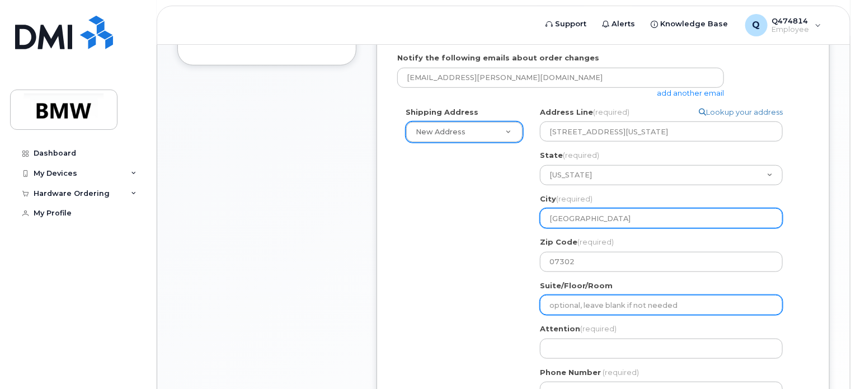
select select
type input "A"
select select
type input "AP"
select select
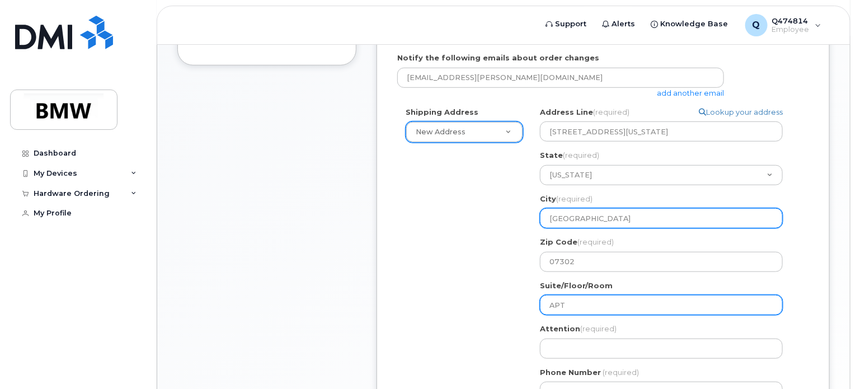
type input "APT"
select select
type input "APT 1"
select select
type input "APT 10"
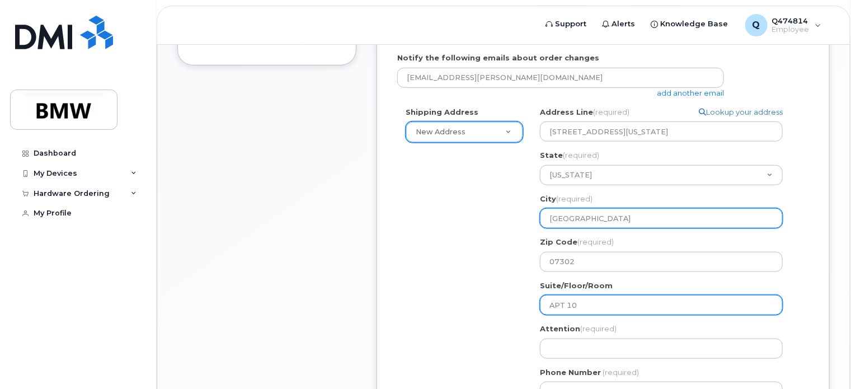
select select
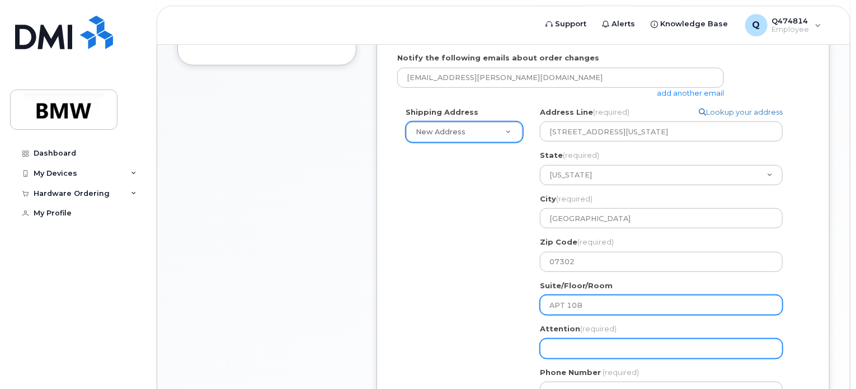
type input "APT 10B"
click at [657, 343] on input "Attention (required)" at bounding box center [661, 348] width 243 height 20
select select
type input "H"
select select
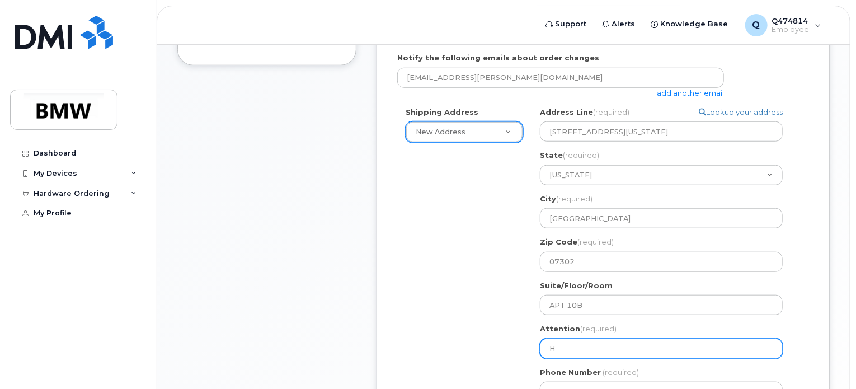
type input "Ha"
select select
type input "Hans"
select select
type input "Hans"
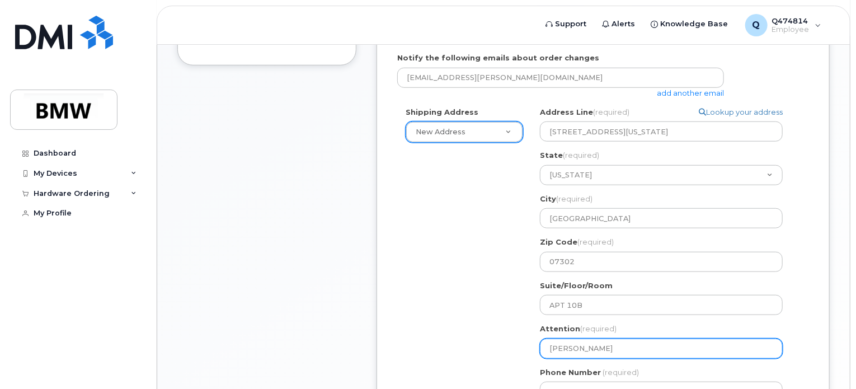
select select
type input "Hans L"
select select
type input "Hans Le"
select select
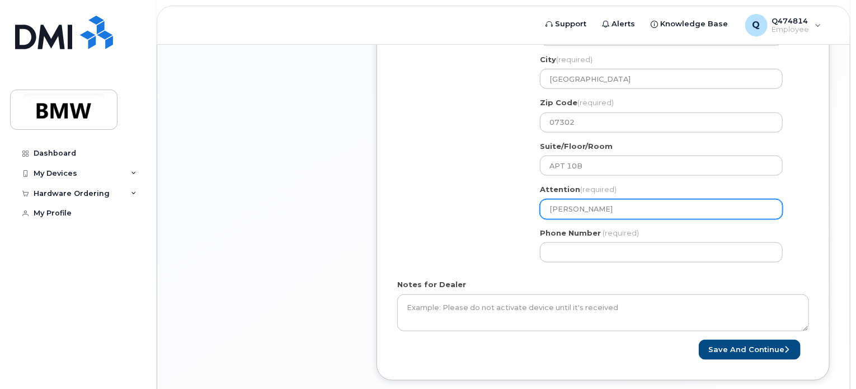
scroll to position [553, 0]
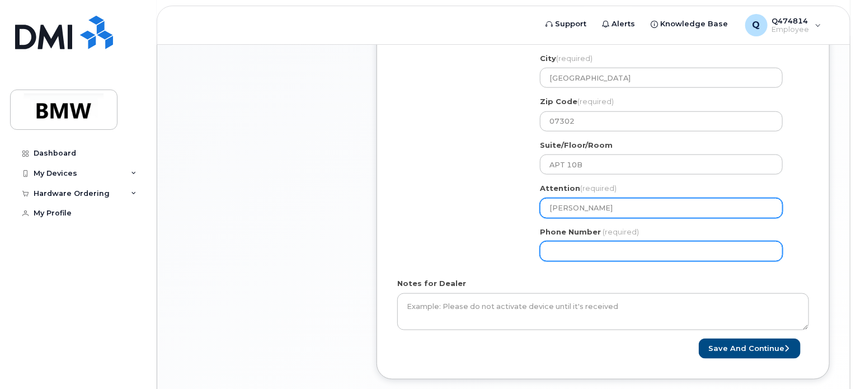
type input "Hans Lee"
click at [645, 241] on input "Phone Number" at bounding box center [661, 251] width 243 height 20
type input "7"
type input "551502676"
select select
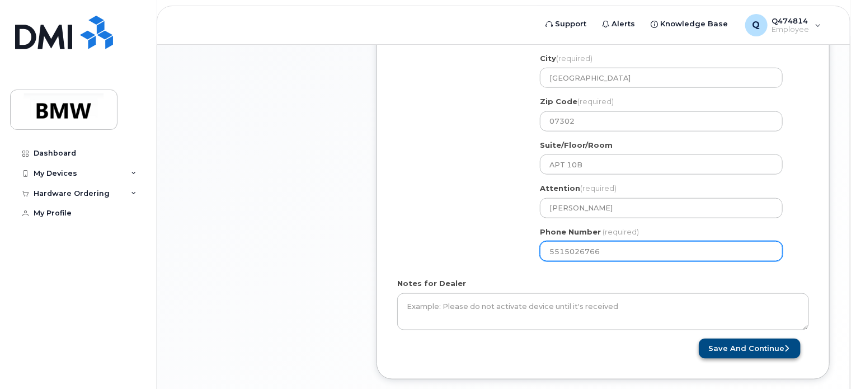
type input "5515026766"
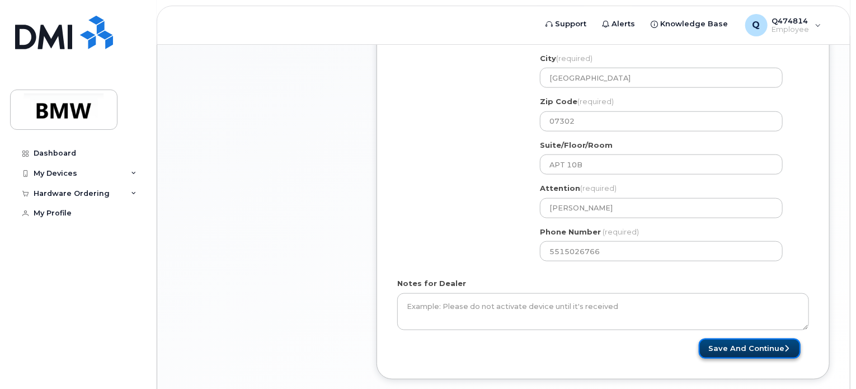
click at [741, 338] on button "Save and Continue" at bounding box center [750, 348] width 102 height 21
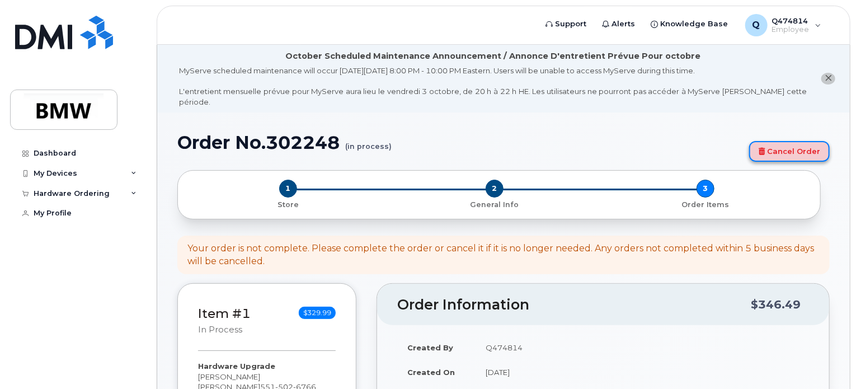
click at [791, 146] on link "Cancel Order" at bounding box center [789, 151] width 81 height 21
